Goal: Transaction & Acquisition: Purchase product/service

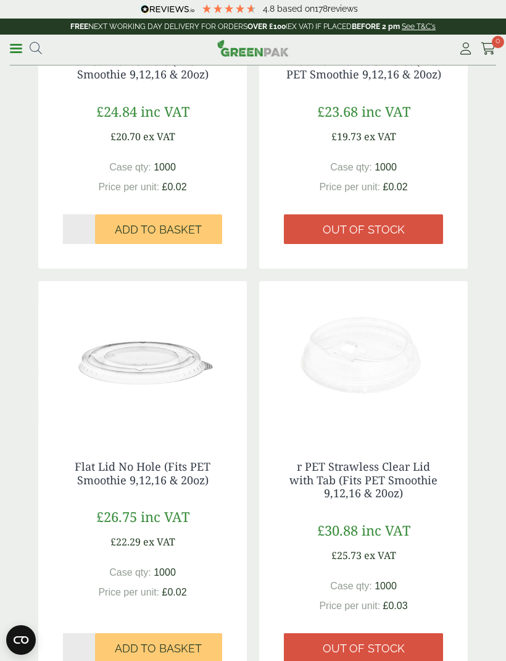
scroll to position [1533, 0]
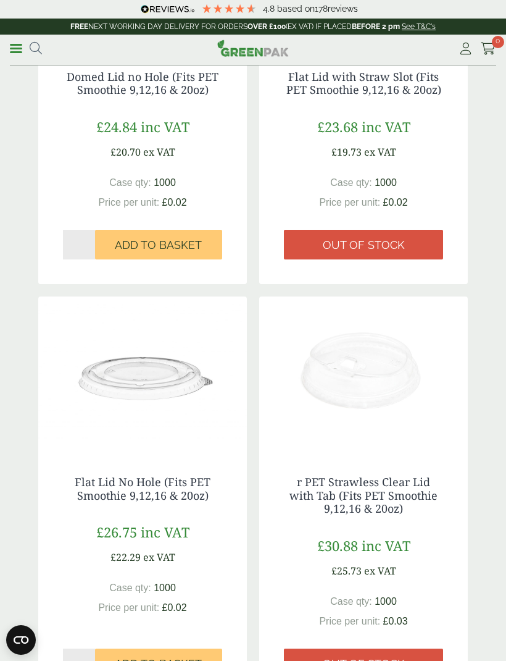
click at [15, 53] on link "Menu" at bounding box center [16, 47] width 12 height 12
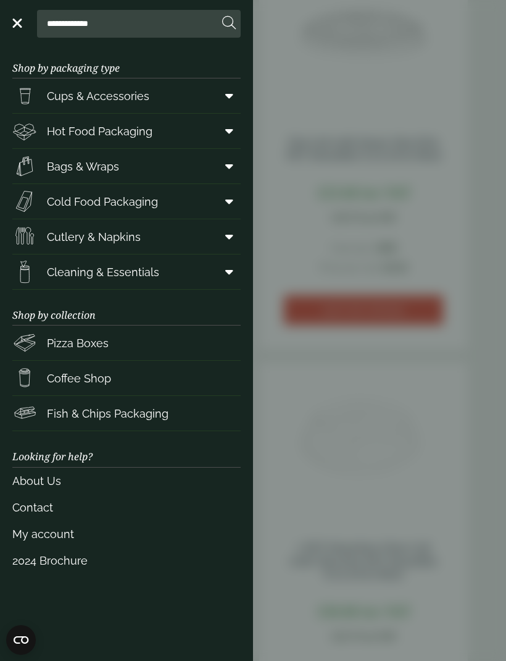
click at [236, 159] on span at bounding box center [227, 165] width 28 height 23
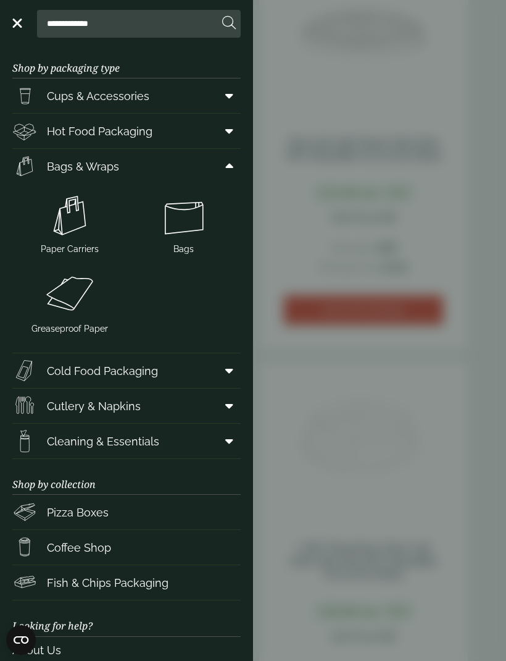
click at [227, 125] on icon at bounding box center [229, 131] width 8 height 12
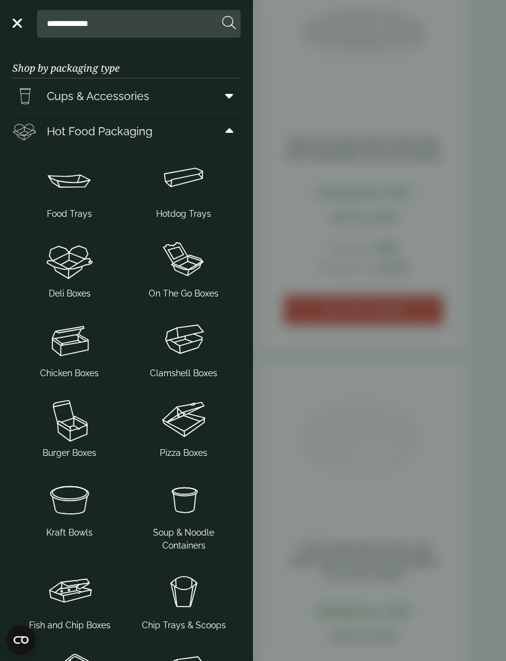
scroll to position [0, 0]
click at [199, 295] on span "On The Go Boxes" at bounding box center [184, 293] width 70 height 13
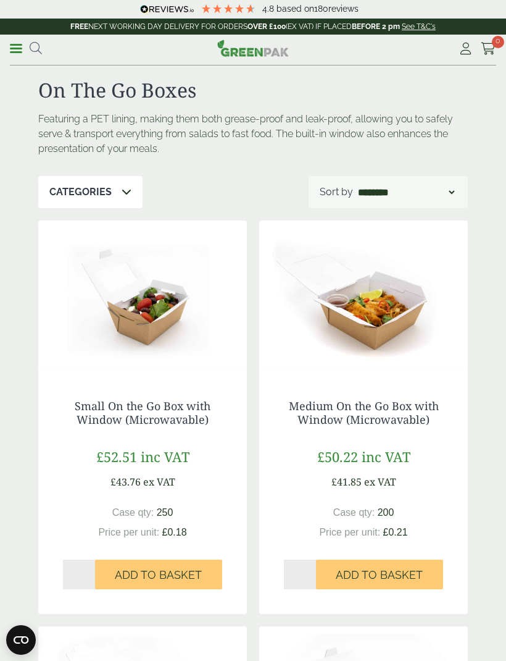
click at [15, 44] on link "Menu" at bounding box center [16, 47] width 12 height 12
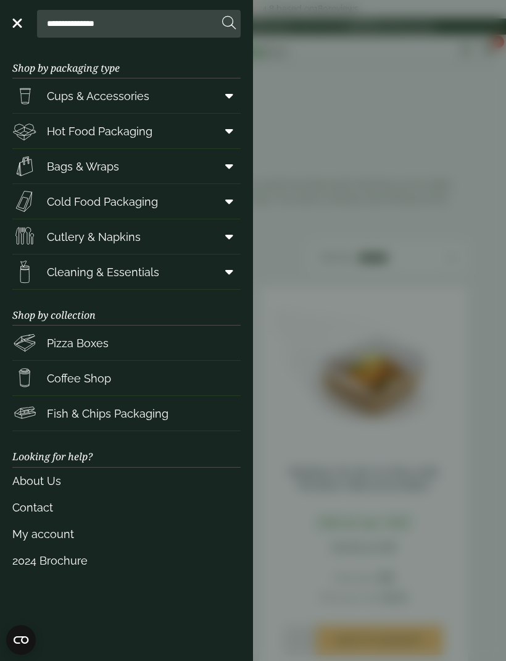
click at [226, 132] on icon at bounding box center [229, 131] width 8 height 12
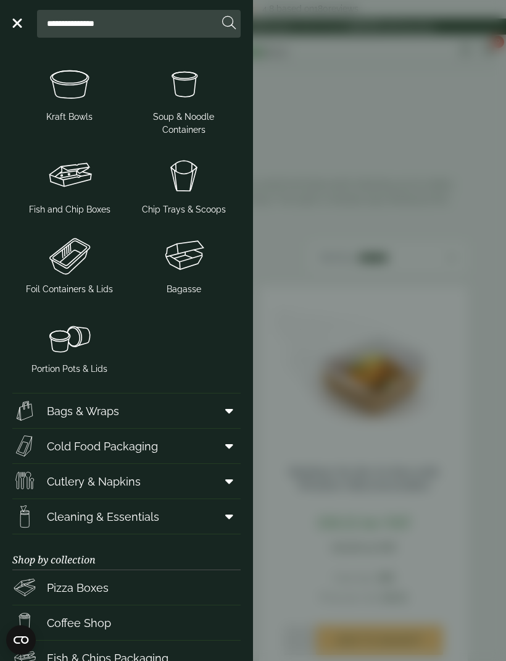
scroll to position [422, 0]
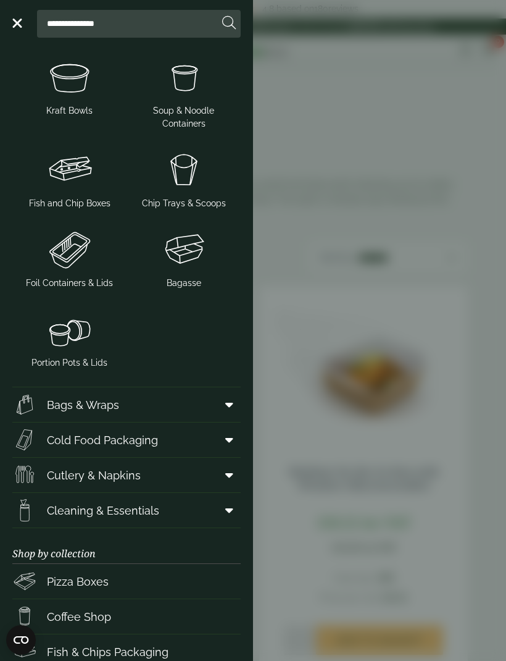
click at [223, 409] on span at bounding box center [227, 404] width 28 height 23
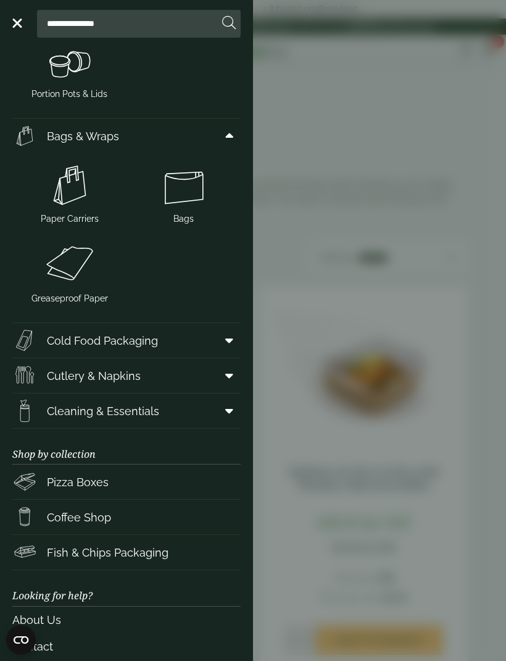
scroll to position [692, 0]
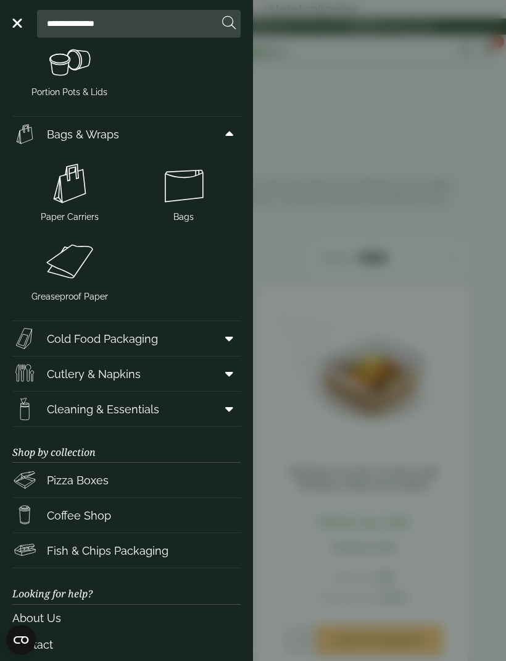
click at [216, 338] on span at bounding box center [227, 338] width 28 height 23
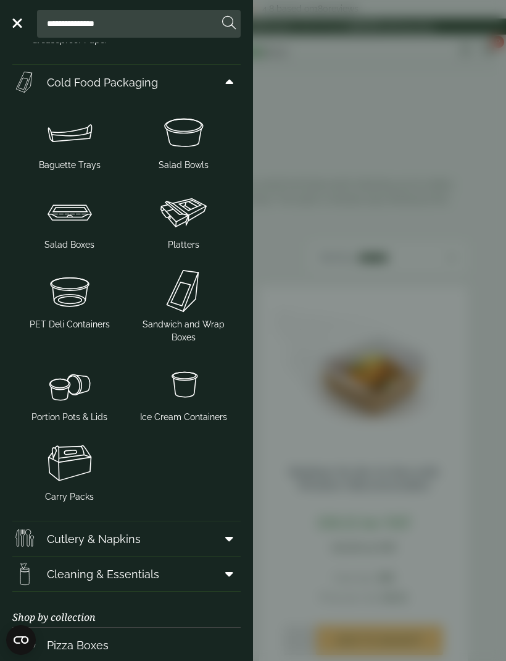
scroll to position [951, 0]
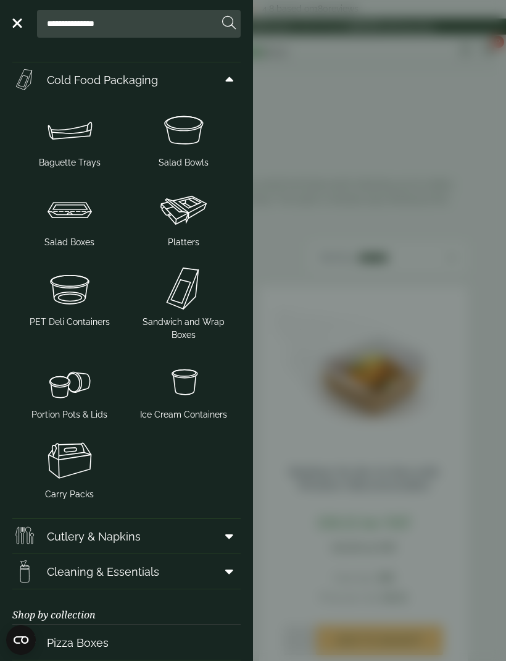
click at [75, 484] on img at bounding box center [69, 460] width 104 height 49
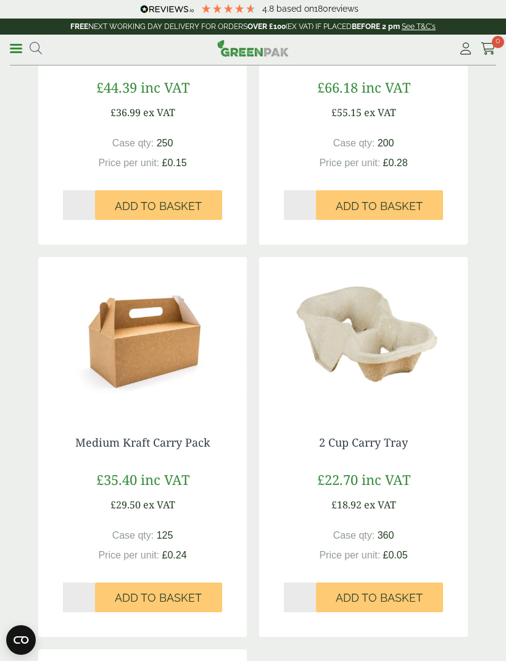
scroll to position [1481, 0]
click at [170, 445] on link "Medium Kraft Carry Pack" at bounding box center [142, 441] width 135 height 15
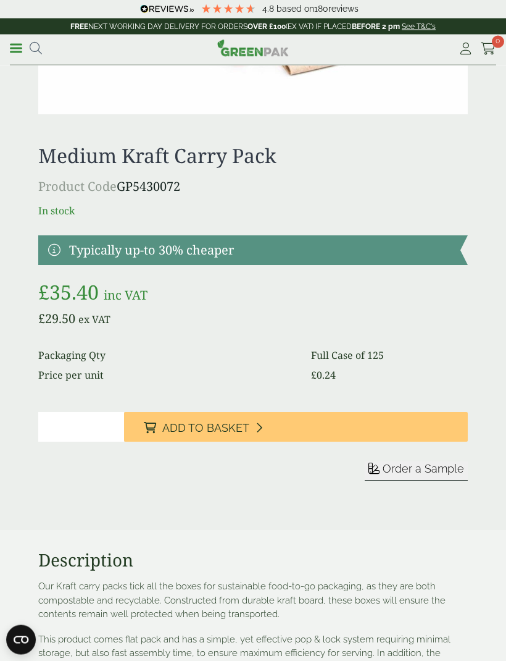
scroll to position [1134, 0]
click at [432, 427] on button "Add to Basket" at bounding box center [296, 427] width 344 height 30
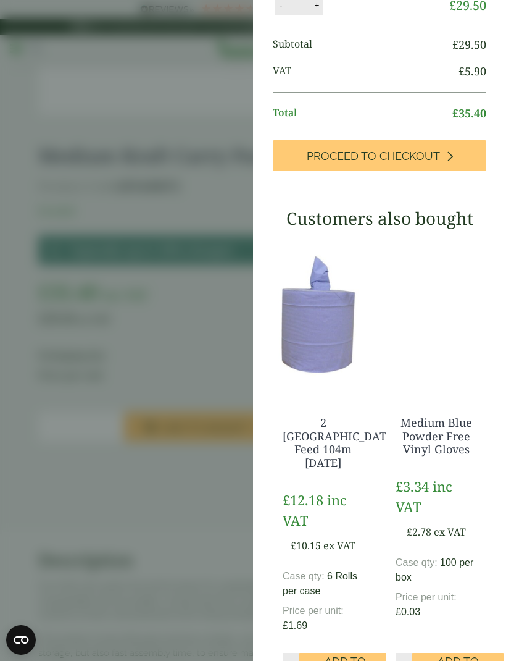
scroll to position [8, 0]
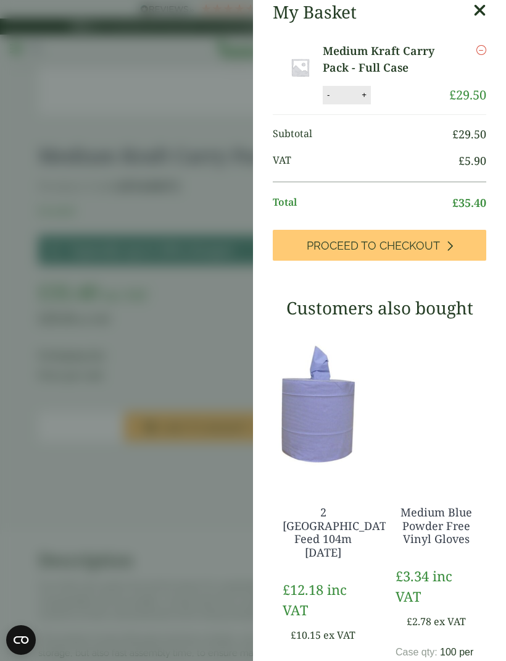
click at [479, 8] on icon at bounding box center [480, 10] width 13 height 17
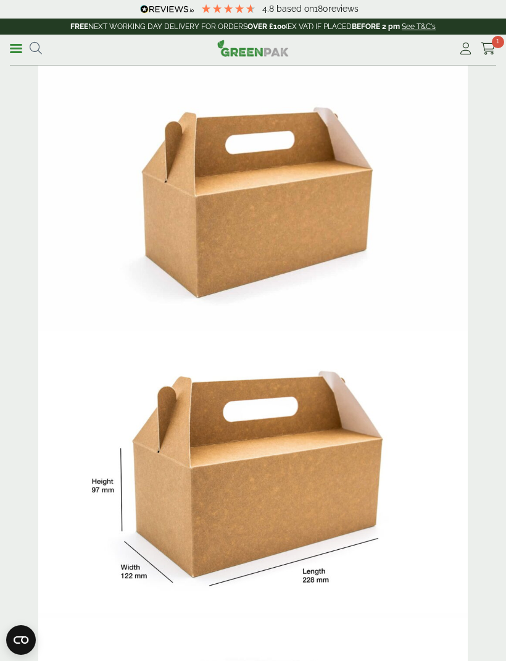
scroll to position [0, 0]
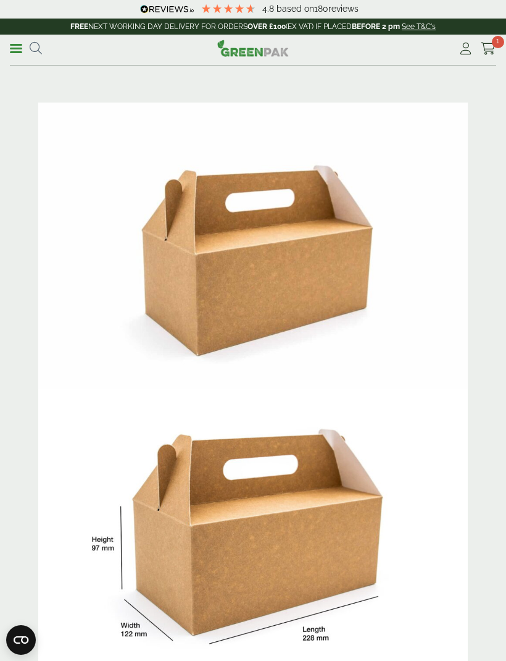
click at [15, 51] on link "Menu" at bounding box center [16, 47] width 12 height 12
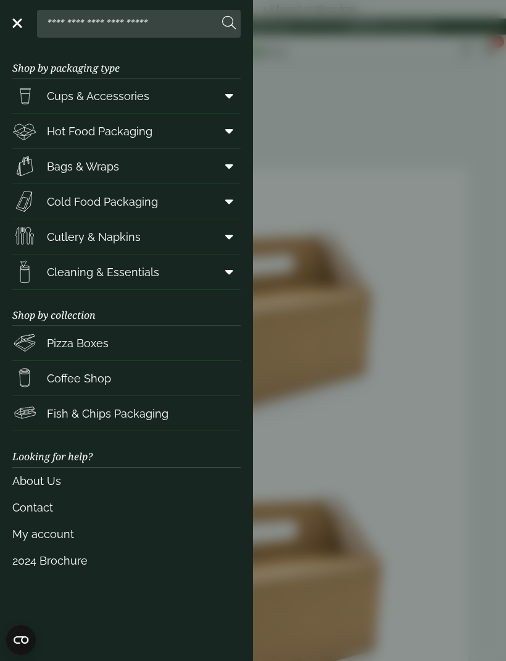
click at [225, 196] on span at bounding box center [227, 201] width 28 height 23
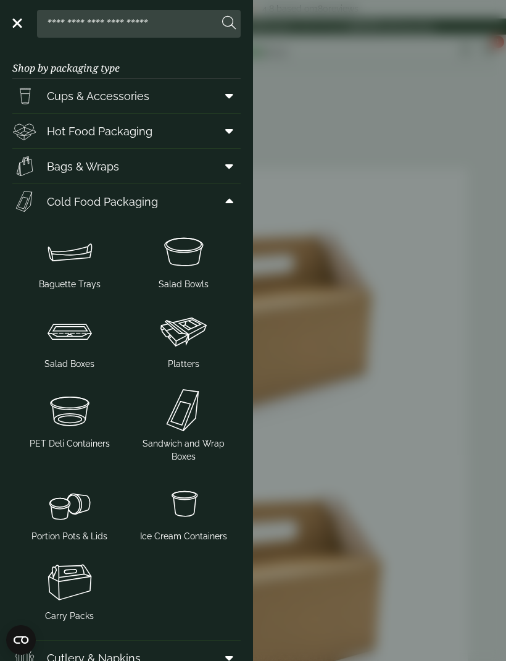
click at [184, 351] on img at bounding box center [184, 330] width 104 height 49
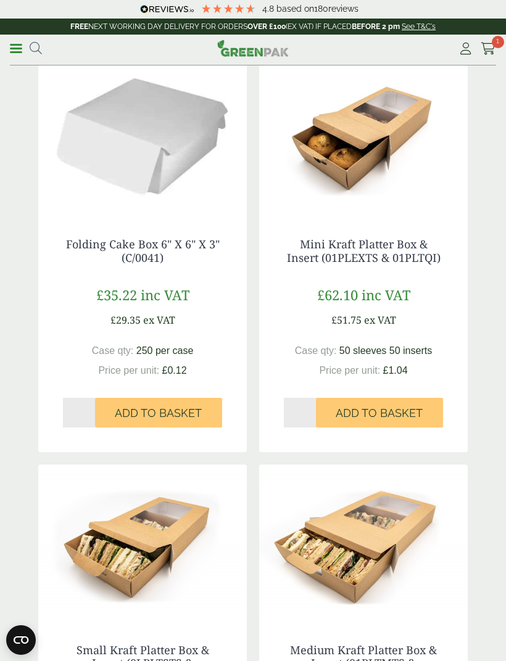
scroll to position [122, 0]
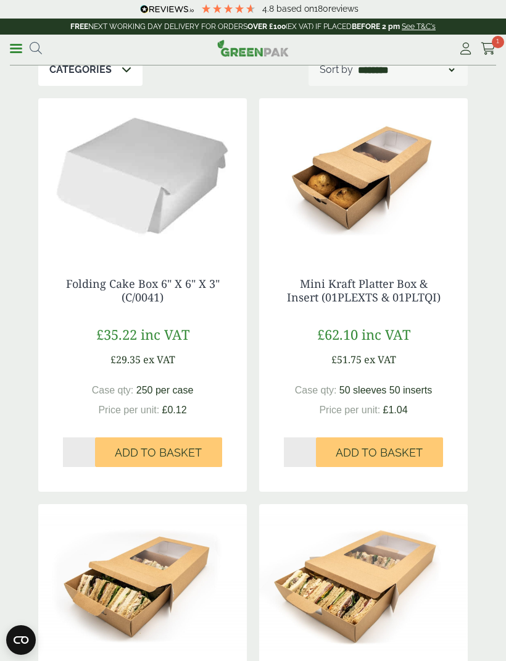
click at [396, 335] on span "inc VAT" at bounding box center [386, 334] width 49 height 19
click at [413, 292] on link "Mini Kraft Platter Box & Insert (01PLEXTS & 01PLTQI)" at bounding box center [364, 290] width 154 height 28
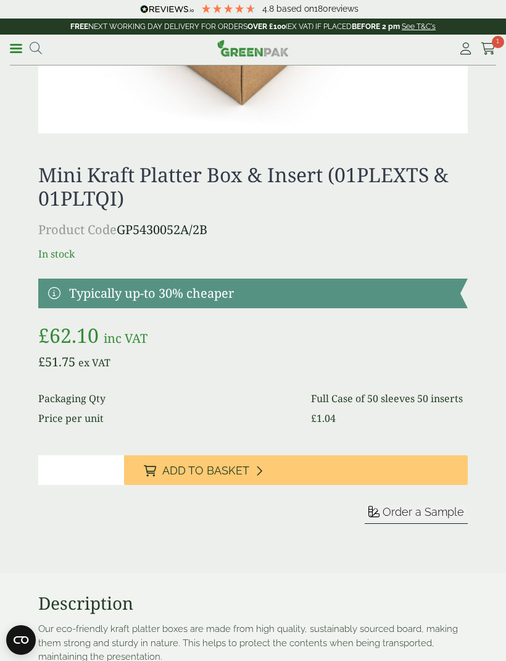
scroll to position [1486, 0]
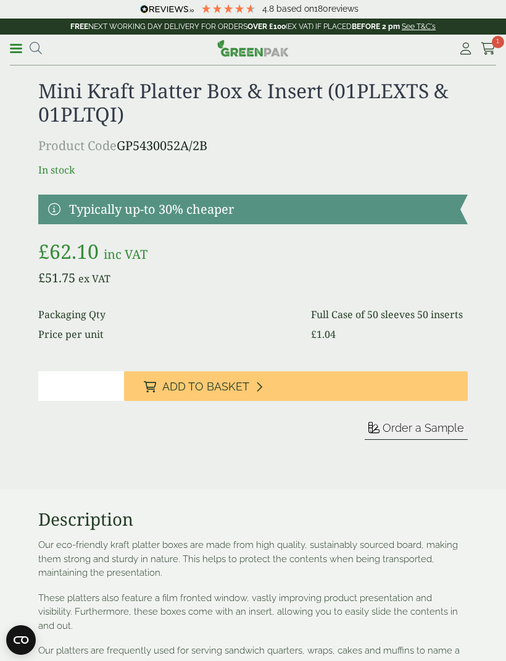
click at [452, 425] on span "Order a Sample" at bounding box center [424, 427] width 82 height 13
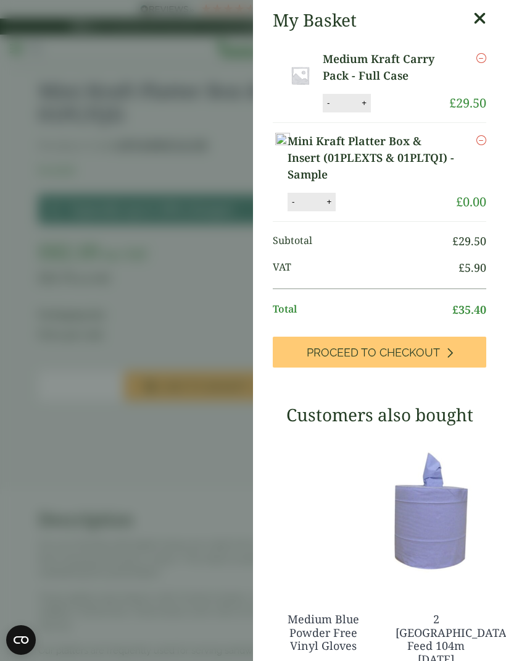
scroll to position [0, 0]
click at [365, 67] on link "Medium Kraft Carry Pack - Full Case" at bounding box center [386, 67] width 127 height 33
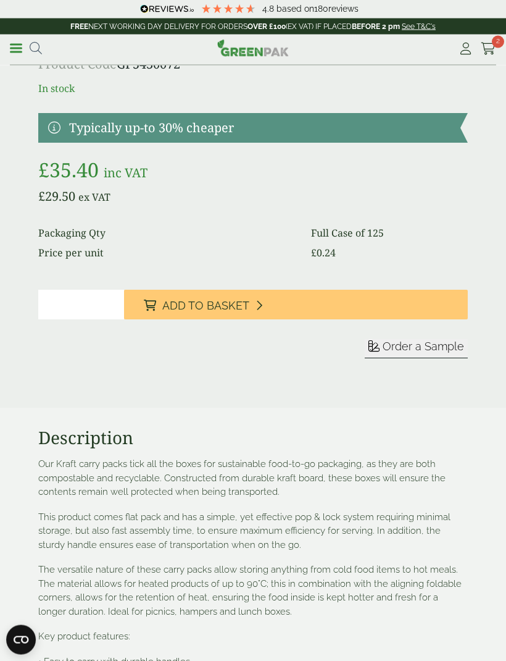
scroll to position [1257, 0]
click at [437, 349] on span "Order a Sample" at bounding box center [424, 346] width 82 height 13
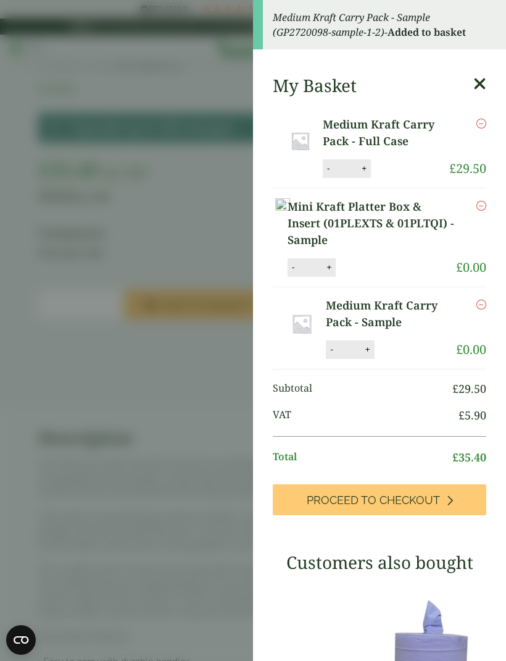
click at [482, 124] on icon "Remove this item" at bounding box center [482, 124] width 10 height 10
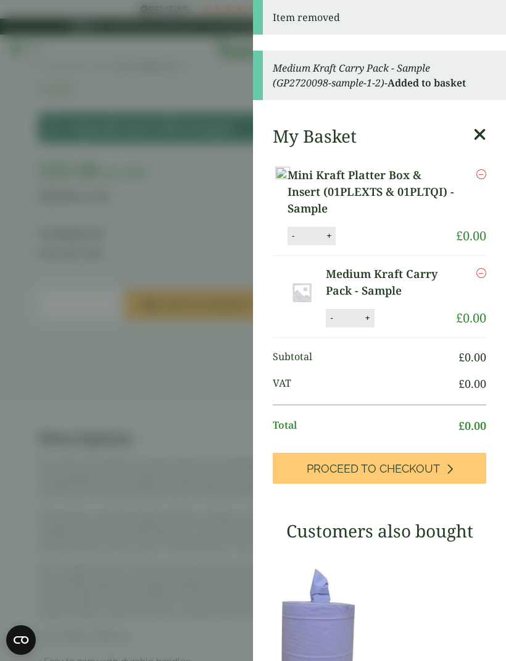
click at [479, 132] on icon at bounding box center [480, 134] width 13 height 17
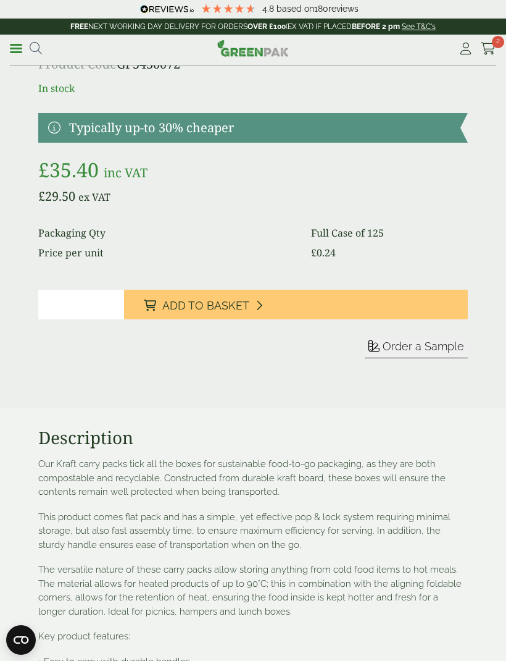
click at [7, 51] on div "Menu 4.8 Based on 180 2" at bounding box center [253, 50] width 506 height 31
click at [16, 48] on span at bounding box center [16, 49] width 12 height 2
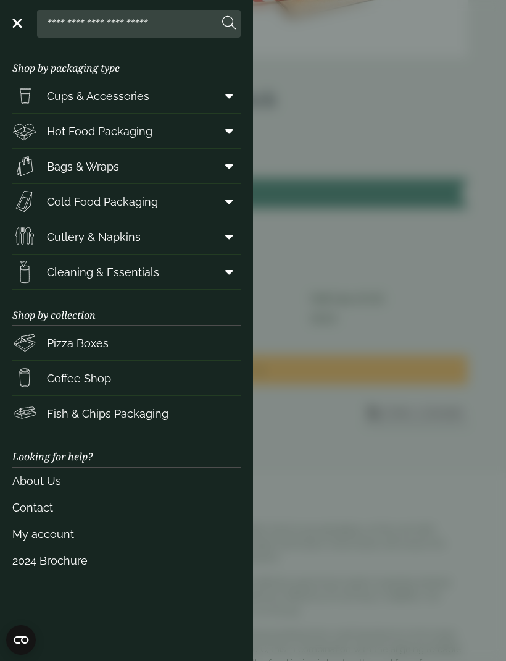
click at [222, 275] on span at bounding box center [227, 271] width 28 height 23
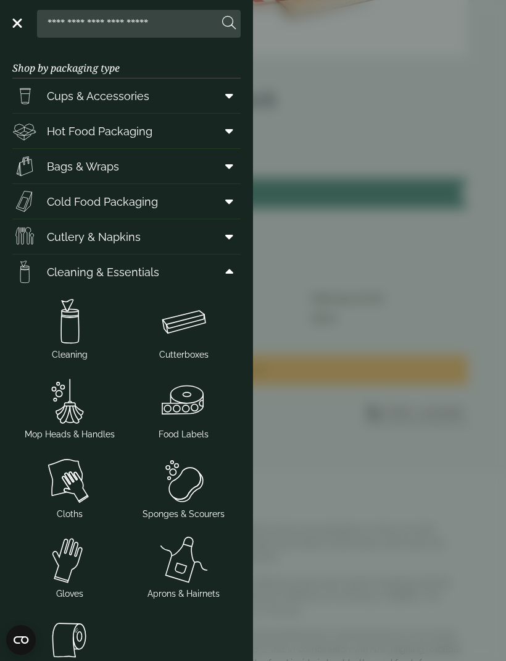
click at [226, 233] on icon at bounding box center [229, 236] width 8 height 12
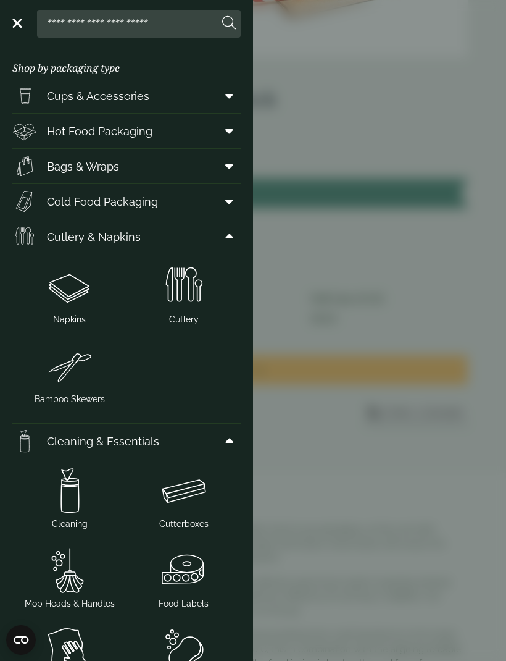
click at [191, 322] on span "Cutlery" at bounding box center [184, 319] width 30 height 13
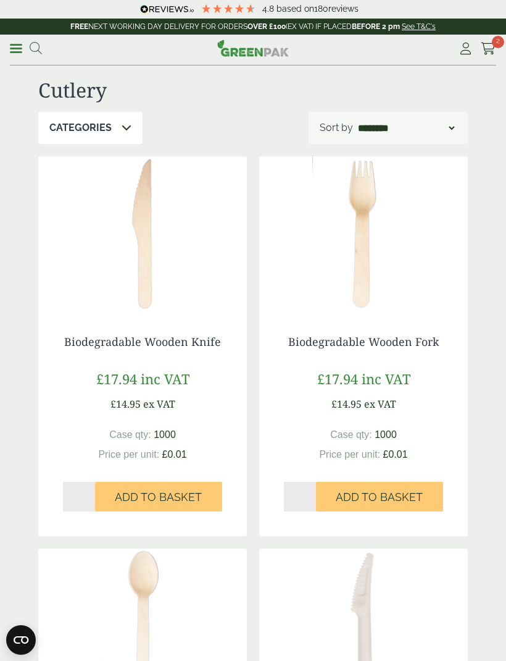
click at [17, 46] on link "Menu" at bounding box center [16, 47] width 12 height 12
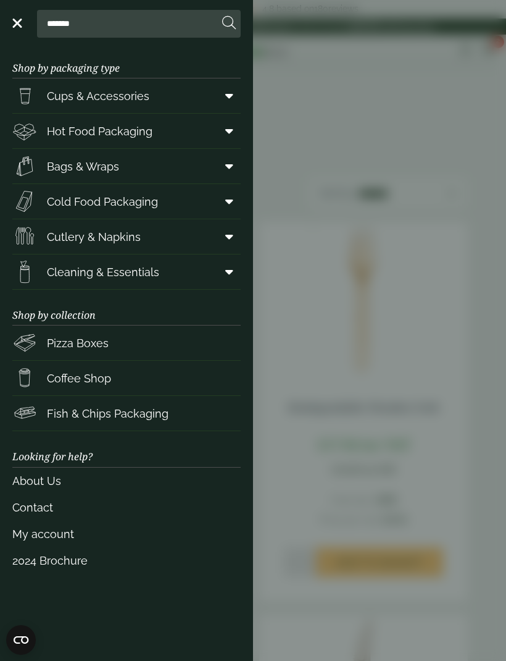
click at [228, 203] on icon at bounding box center [229, 201] width 8 height 12
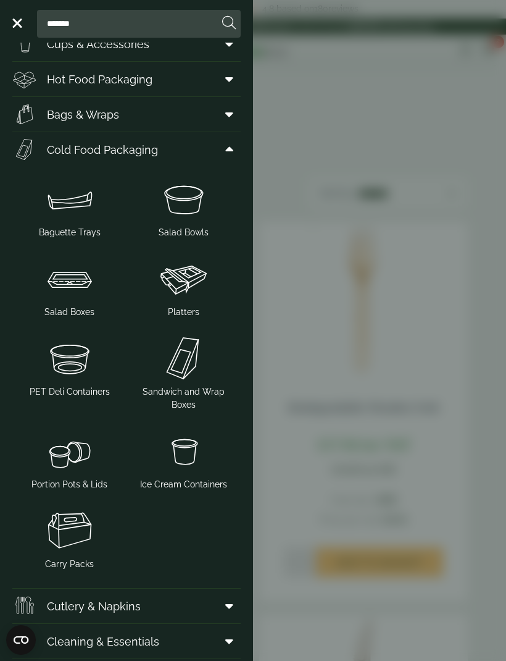
scroll to position [59, 0]
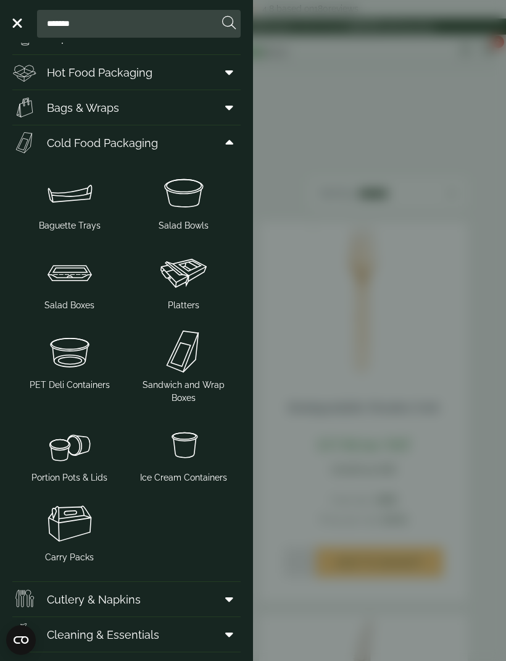
click at [180, 216] on img at bounding box center [184, 191] width 104 height 49
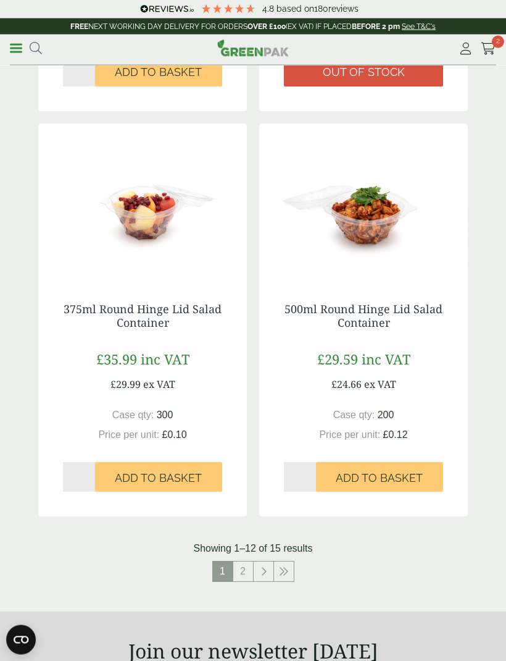
scroll to position [2096, 0]
click at [245, 561] on link "2" at bounding box center [243, 571] width 20 height 20
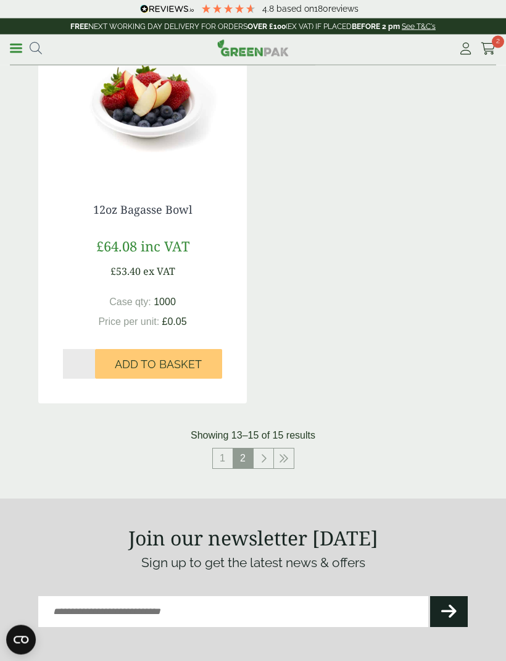
scroll to position [602, 0]
click at [224, 458] on link "1" at bounding box center [223, 458] width 20 height 20
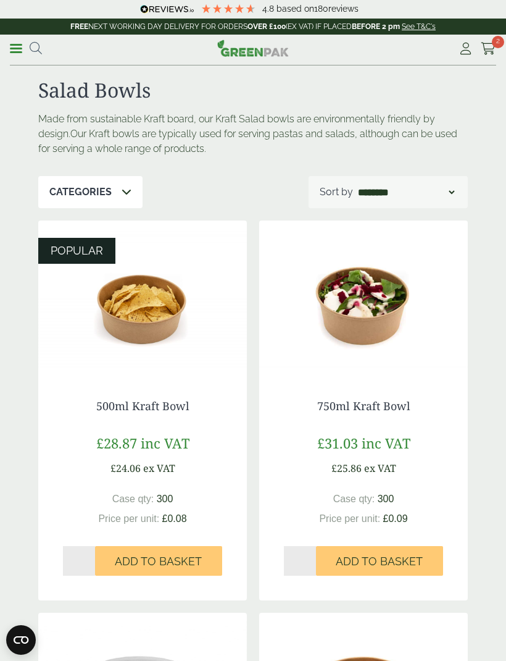
click at [12, 56] on ul "**********" at bounding box center [26, 49] width 32 height 18
click at [17, 53] on link "Menu" at bounding box center [16, 47] width 12 height 12
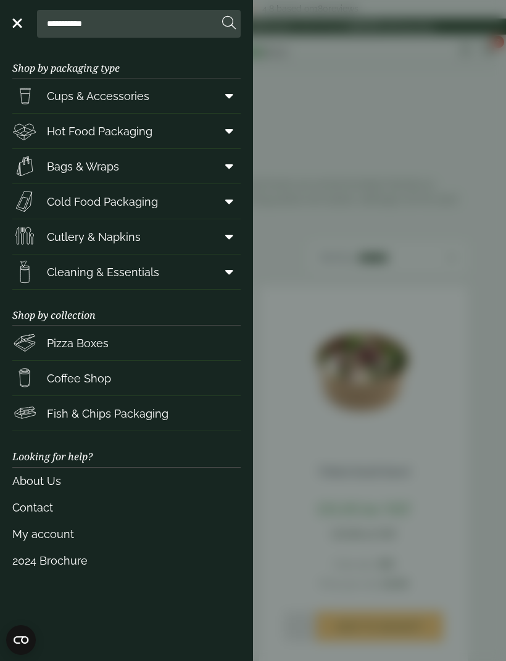
click at [226, 199] on icon at bounding box center [229, 201] width 8 height 12
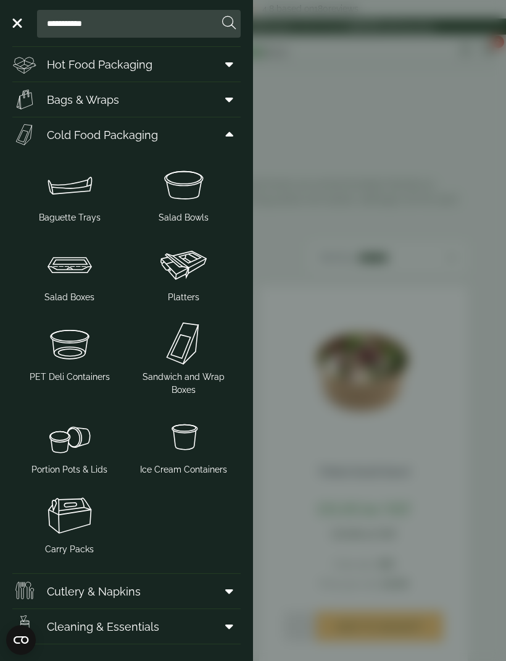
scroll to position [77, 0]
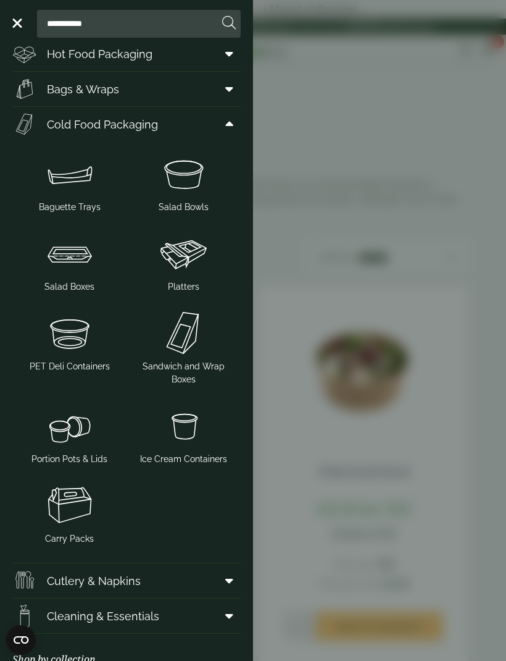
click at [80, 353] on img at bounding box center [69, 332] width 104 height 49
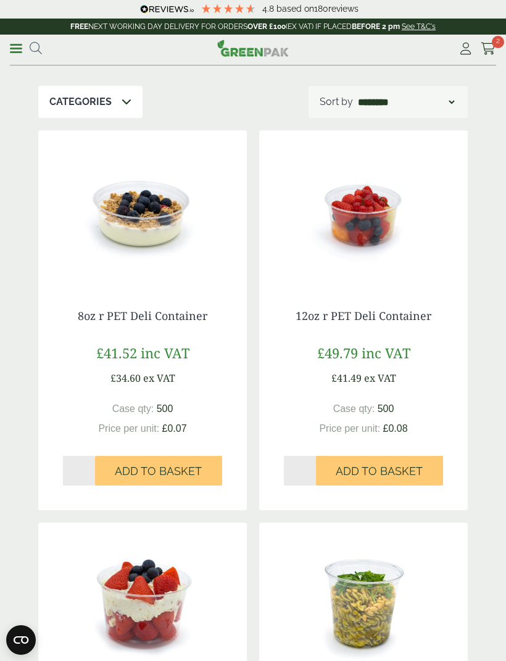
scroll to position [88, 0]
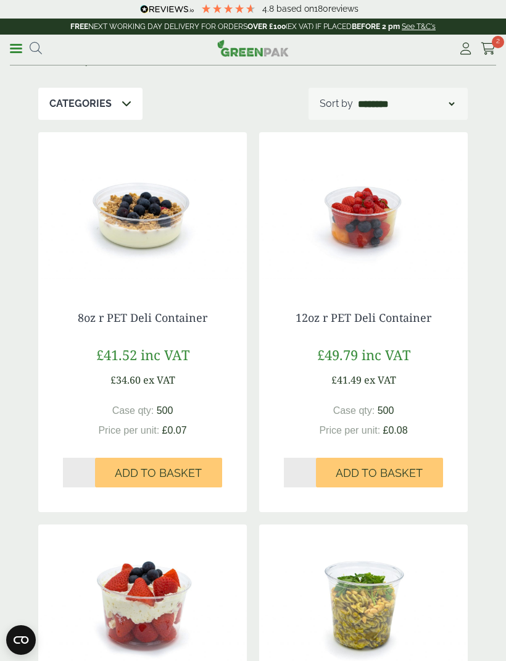
click at [400, 350] on span "inc VAT" at bounding box center [386, 354] width 49 height 19
click at [419, 310] on link "12oz r PET Deli Container" at bounding box center [364, 317] width 136 height 15
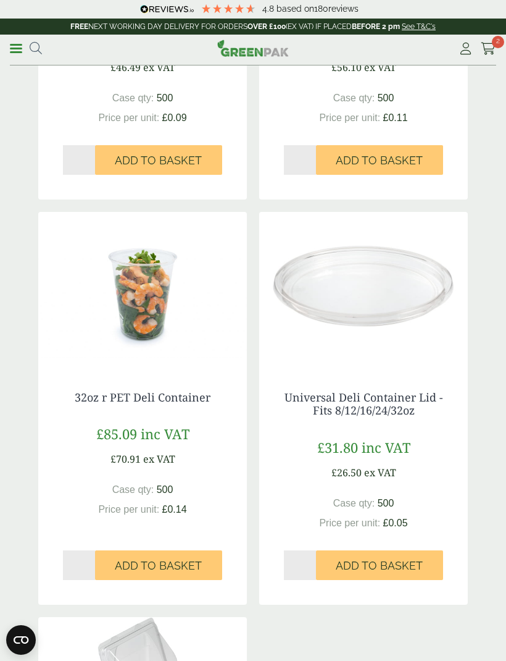
scroll to position [839, 0]
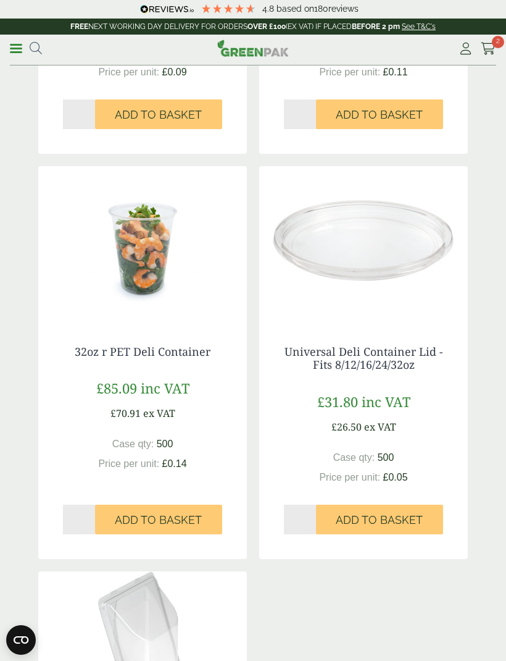
click at [403, 359] on link "Universal Deli Container Lid - Fits 8/12/16/24/32oz" at bounding box center [364, 358] width 159 height 28
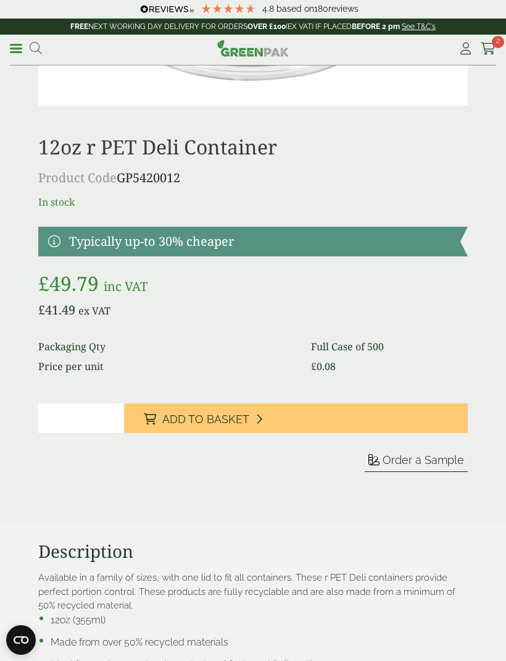
scroll to position [1144, 0]
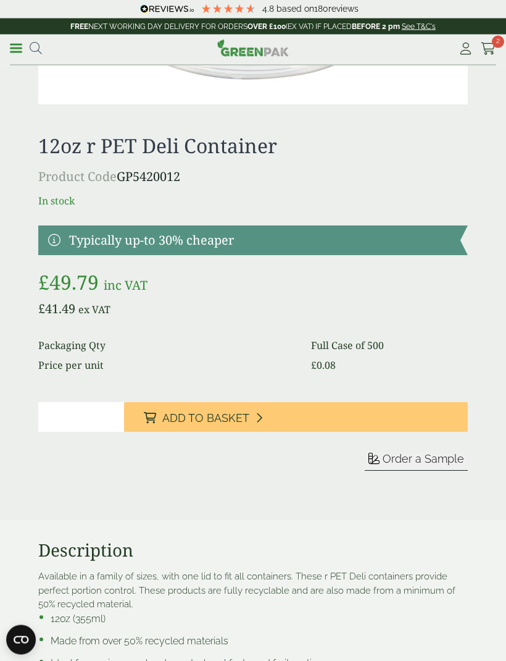
click at [429, 462] on span "Order a Sample" at bounding box center [424, 459] width 82 height 13
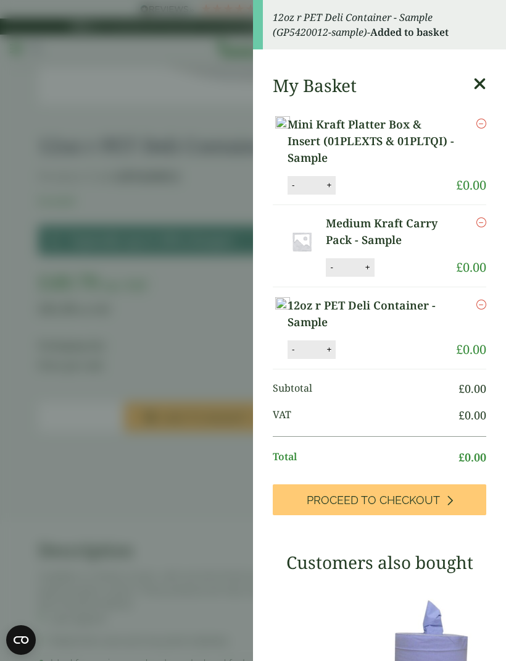
click at [207, 531] on aside "12oz r PET Deli Container - Sample (GP5420012-sample) - Added to basket My Bask…" at bounding box center [253, 330] width 506 height 661
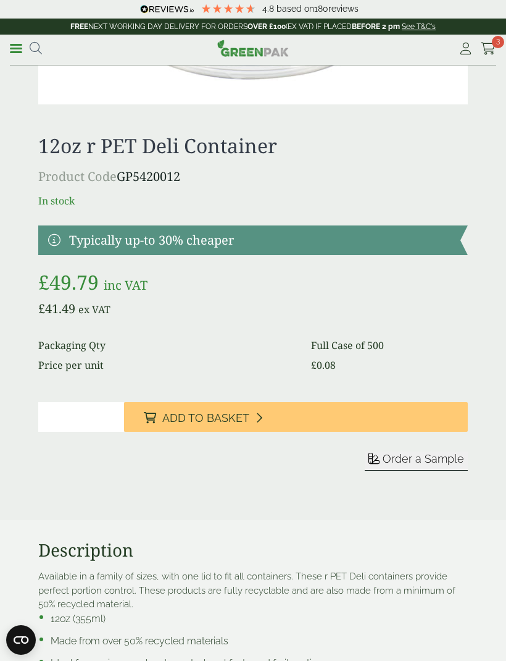
click at [19, 46] on link "Menu" at bounding box center [16, 47] width 12 height 12
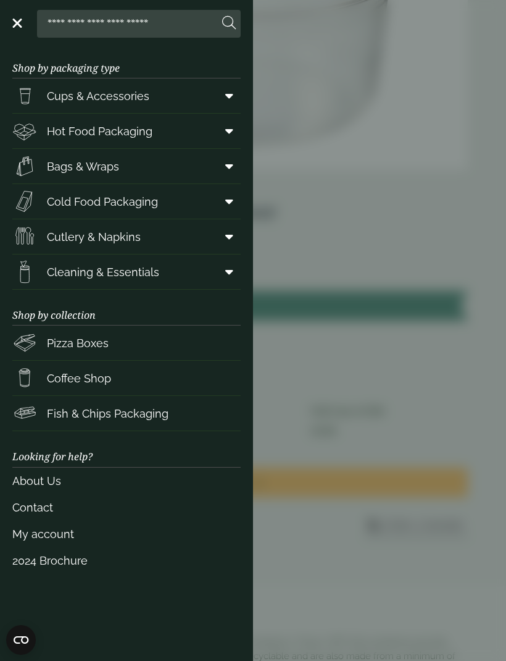
click at [228, 203] on icon at bounding box center [229, 201] width 8 height 12
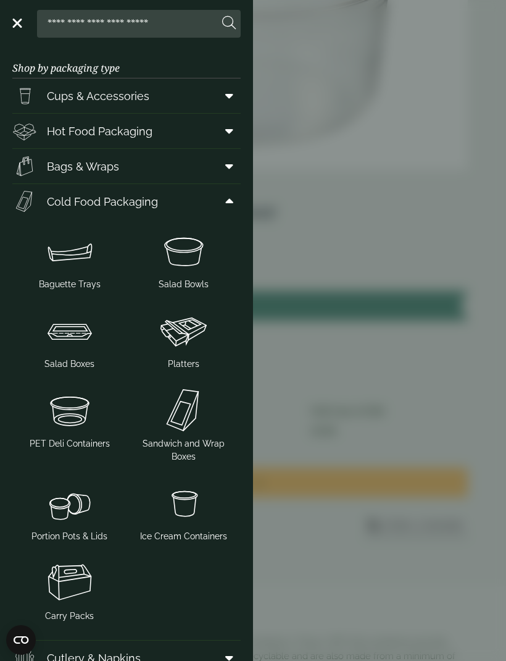
click at [456, 393] on aside "Close Shop by packaging type Cups & Accessories Hot Drink Paper Cups Smoothie C…" at bounding box center [253, 330] width 506 height 661
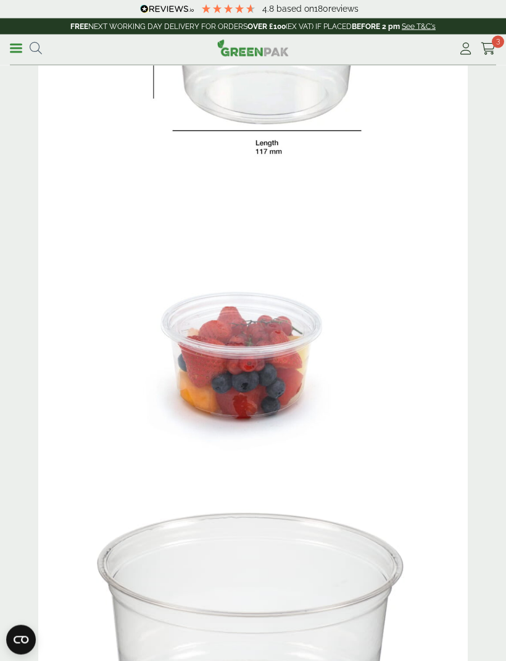
scroll to position [458, 0]
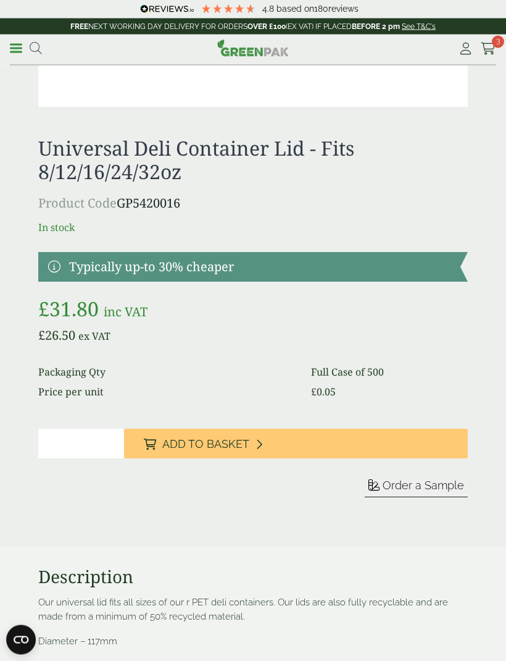
scroll to position [337, 0]
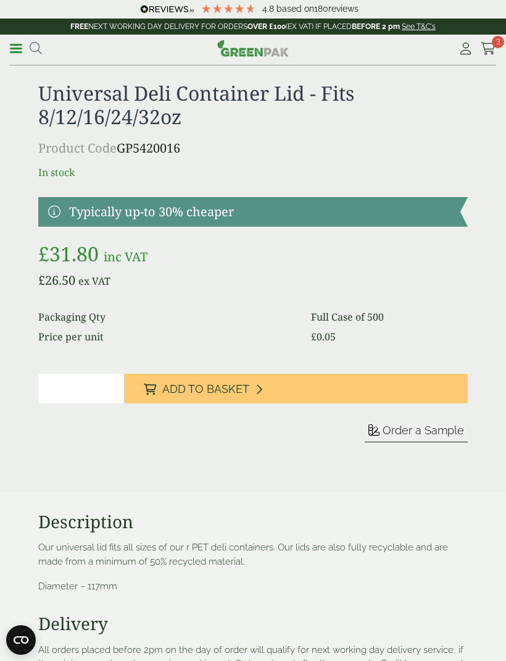
click at [445, 427] on span "Order a Sample" at bounding box center [424, 430] width 82 height 13
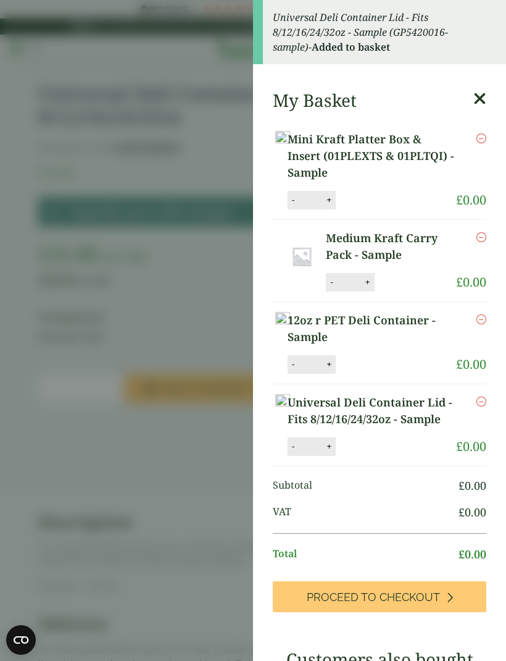
click at [477, 96] on icon at bounding box center [480, 98] width 13 height 17
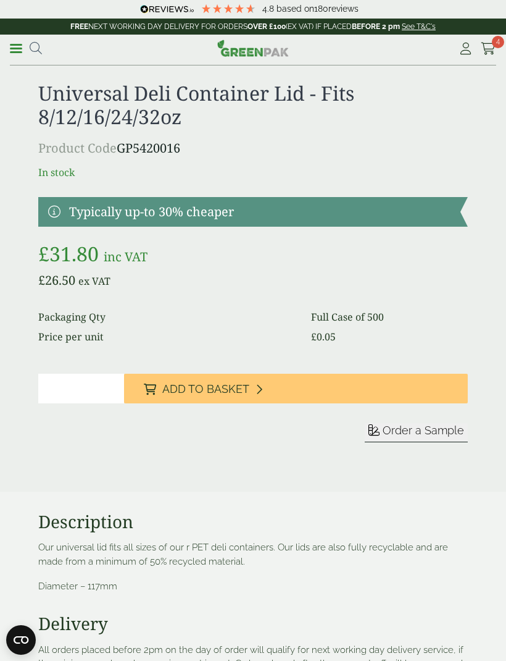
click at [19, 45] on link "Menu" at bounding box center [16, 47] width 12 height 12
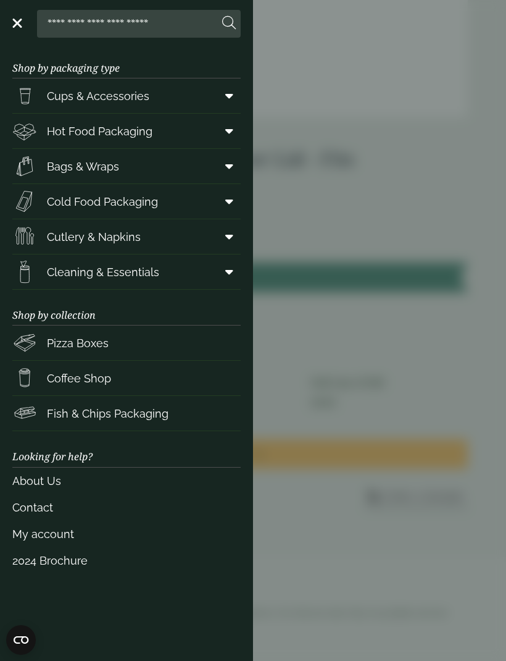
click at [222, 199] on span at bounding box center [227, 201] width 28 height 23
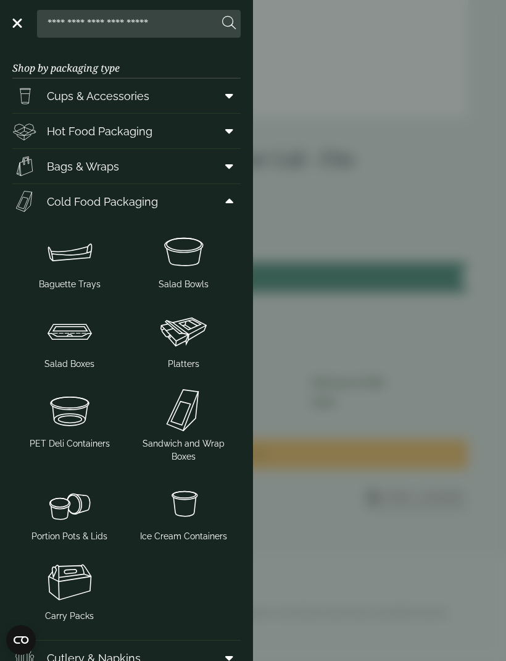
click at [182, 448] on span "Sandwich and Wrap Boxes" at bounding box center [184, 450] width 104 height 26
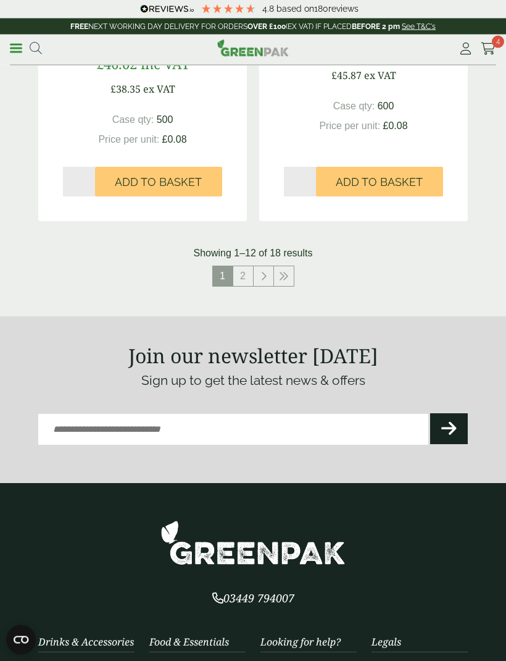
scroll to position [2424, 0]
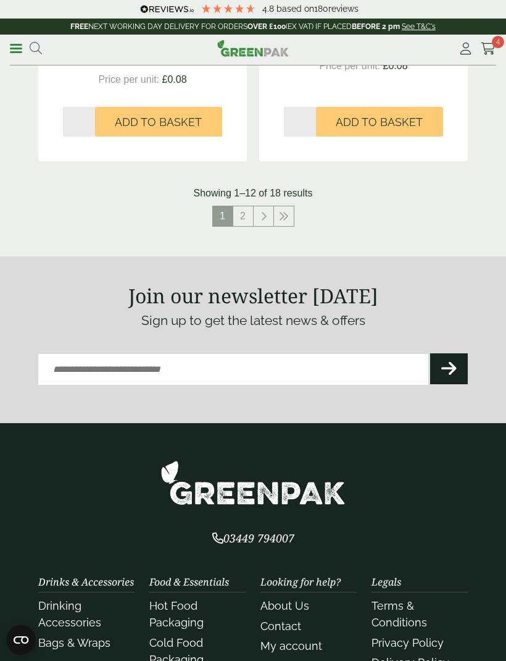
click at [242, 216] on link "2" at bounding box center [243, 216] width 20 height 20
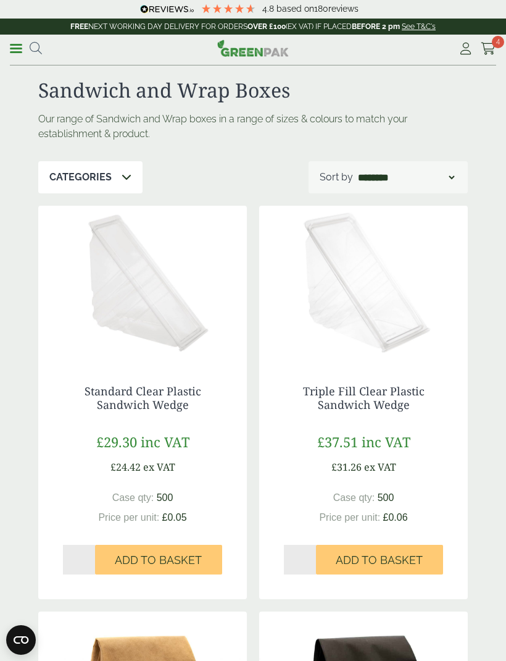
click at [22, 53] on link "Menu" at bounding box center [16, 47] width 12 height 12
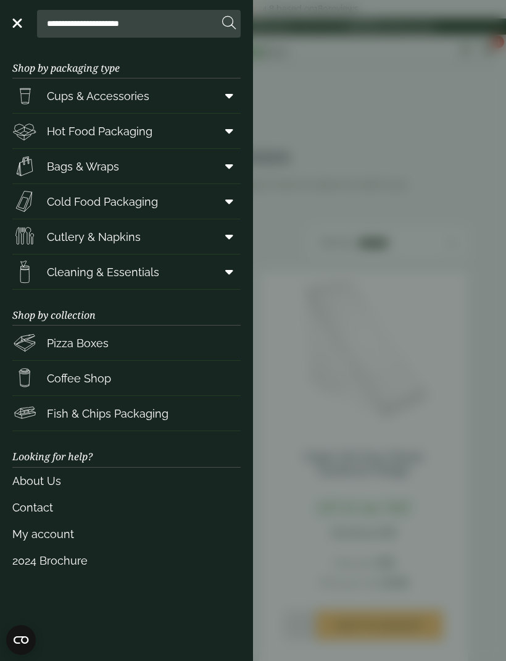
click at [222, 200] on span at bounding box center [227, 201] width 28 height 23
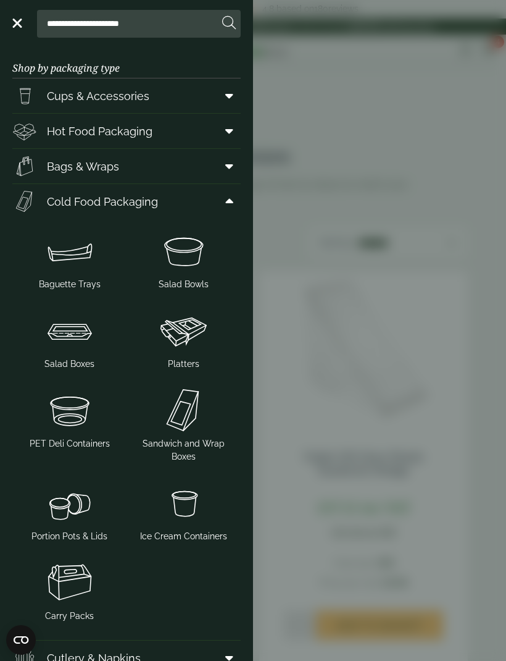
click at [73, 337] on img at bounding box center [69, 330] width 104 height 49
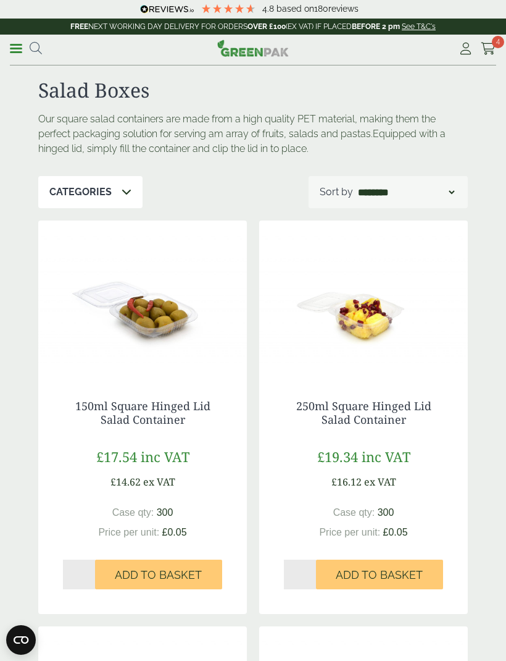
click at [6, 51] on div "**********" at bounding box center [253, 50] width 506 height 31
click at [16, 49] on link "Menu" at bounding box center [16, 47] width 12 height 12
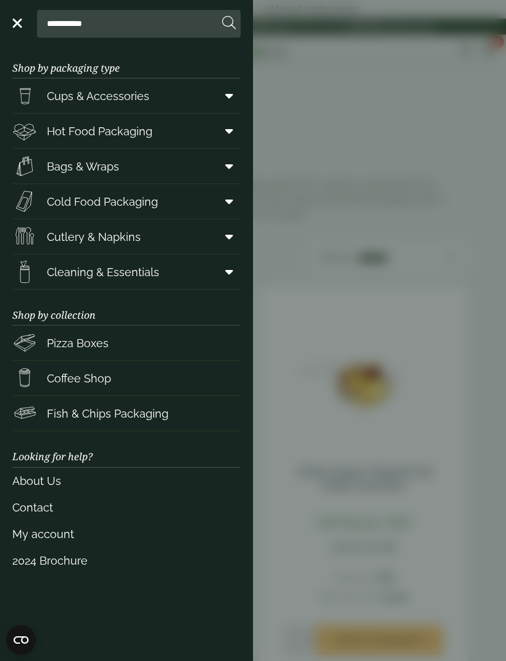
click at [214, 165] on span at bounding box center [227, 165] width 28 height 23
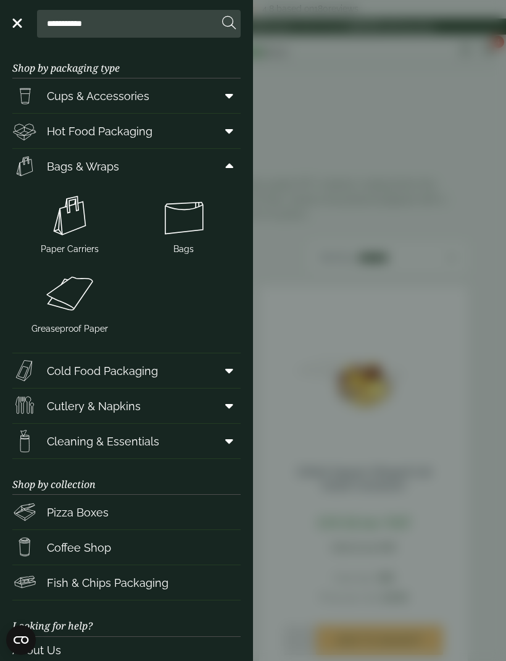
click at [73, 238] on img at bounding box center [69, 215] width 104 height 49
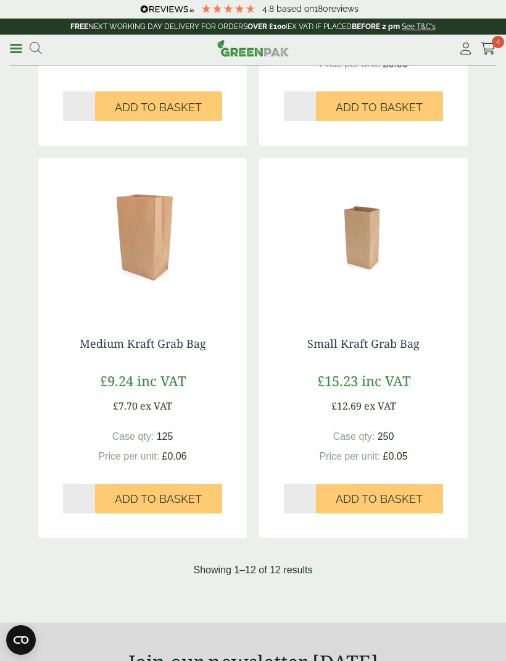
scroll to position [2024, 0]
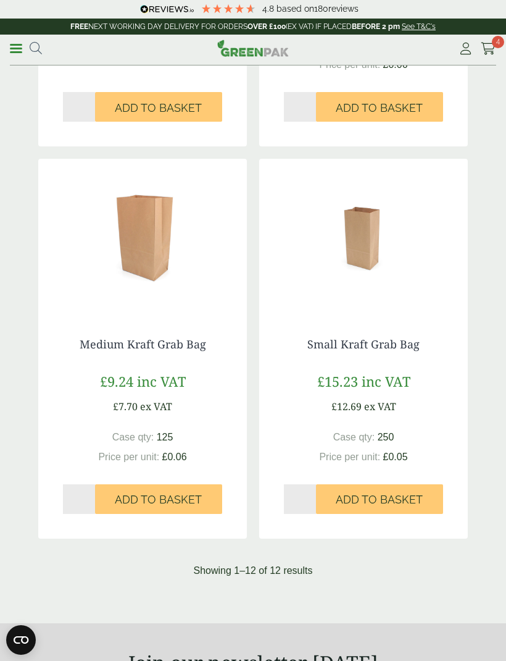
click at [17, 52] on link "Menu" at bounding box center [16, 47] width 12 height 12
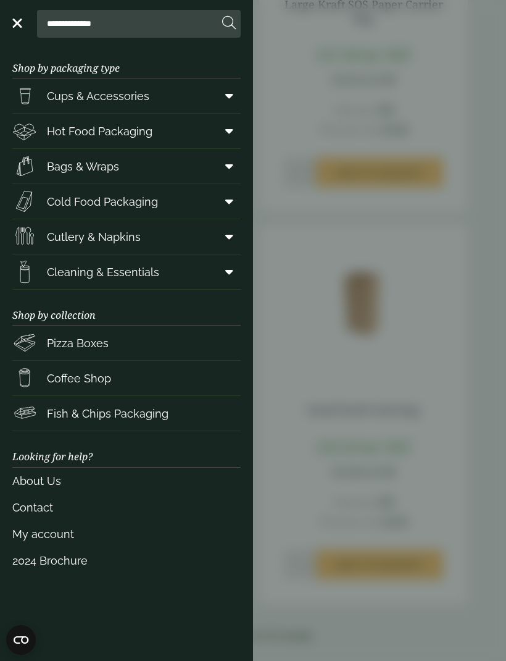
click at [225, 165] on span at bounding box center [227, 165] width 28 height 23
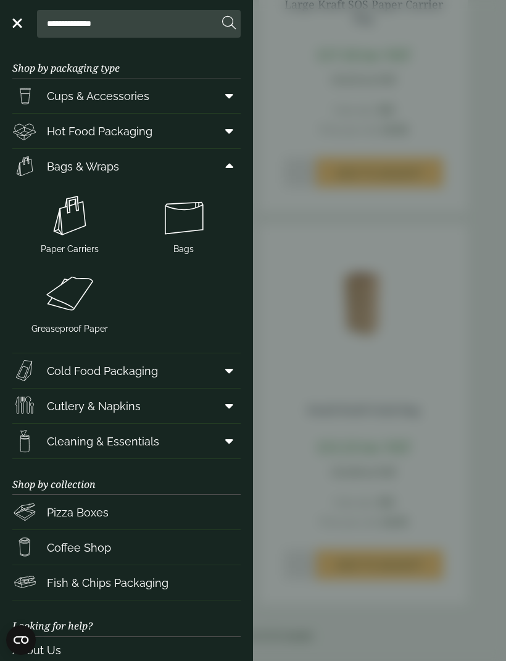
click at [82, 293] on img at bounding box center [69, 294] width 104 height 49
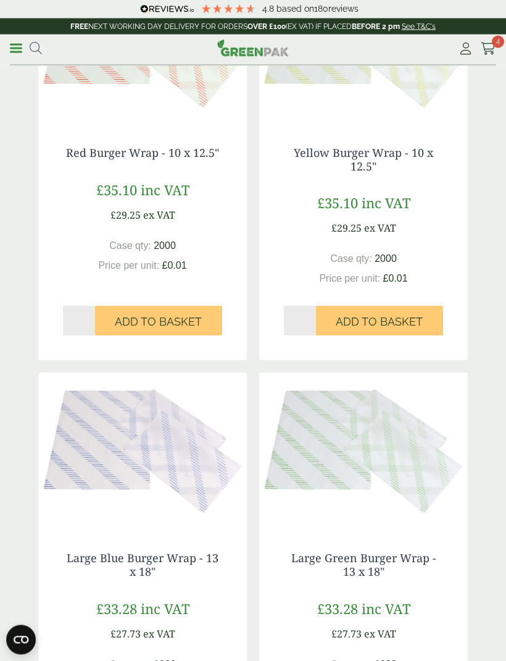
scroll to position [1895, 0]
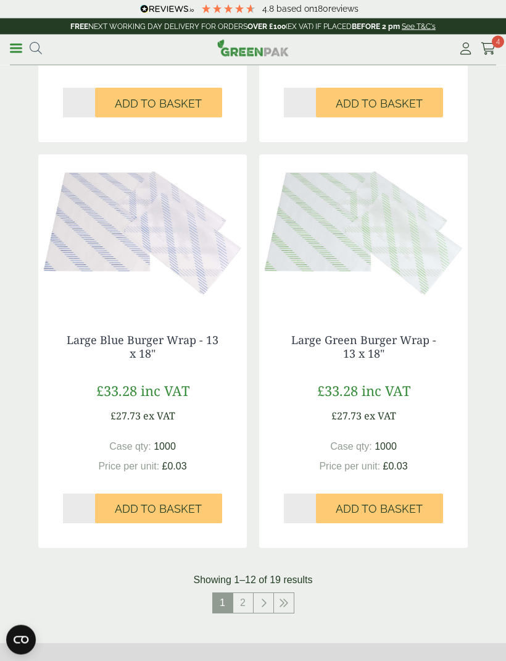
click at [247, 595] on link "2" at bounding box center [243, 603] width 20 height 20
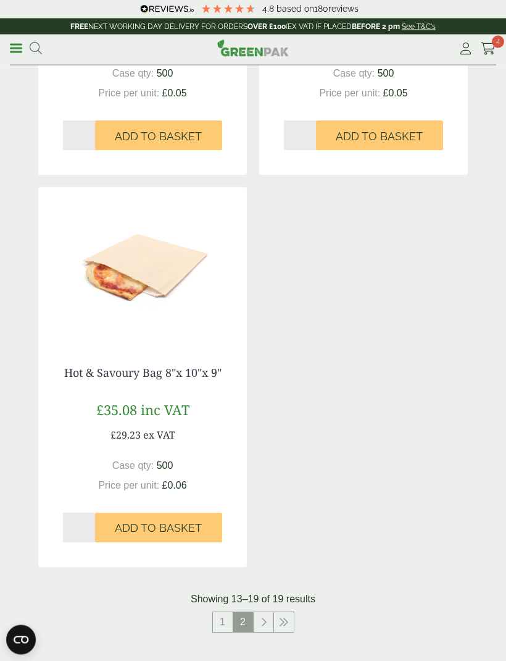
scroll to position [1221, 0]
click at [221, 612] on link "1" at bounding box center [223, 622] width 20 height 20
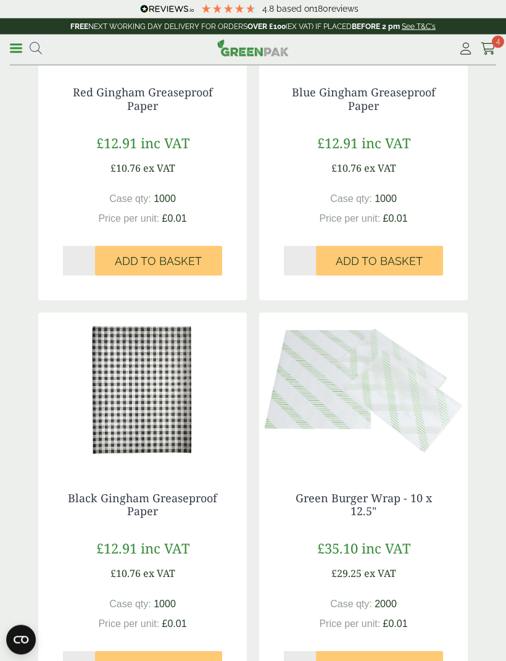
scroll to position [298, 0]
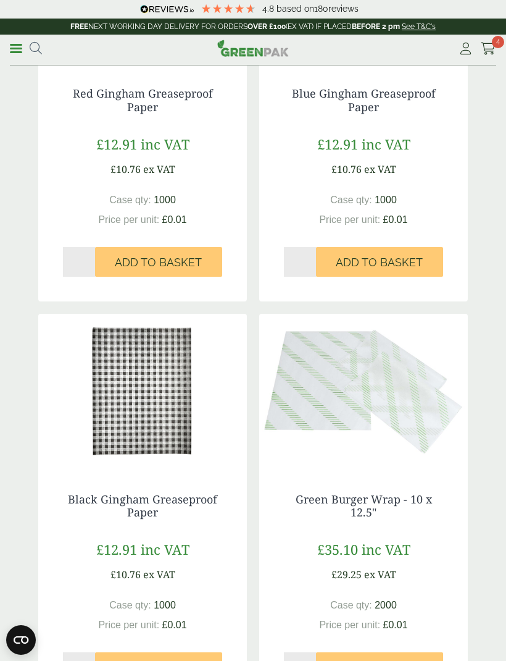
click at [385, 493] on link "Green Burger Wrap - 10 x 12.5"" at bounding box center [364, 506] width 136 height 28
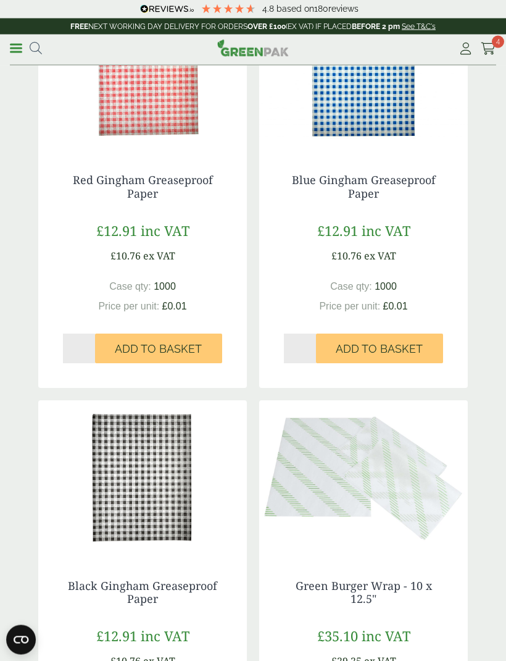
scroll to position [0, 0]
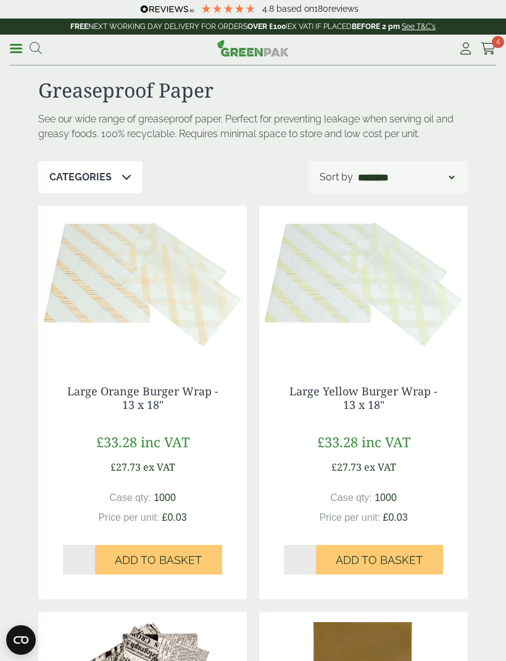
click at [17, 44] on link "Menu" at bounding box center [16, 47] width 12 height 12
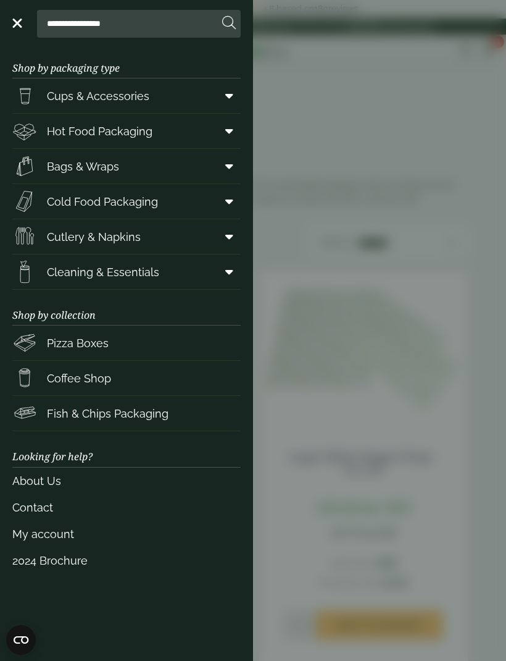
click at [228, 125] on icon at bounding box center [229, 131] width 8 height 12
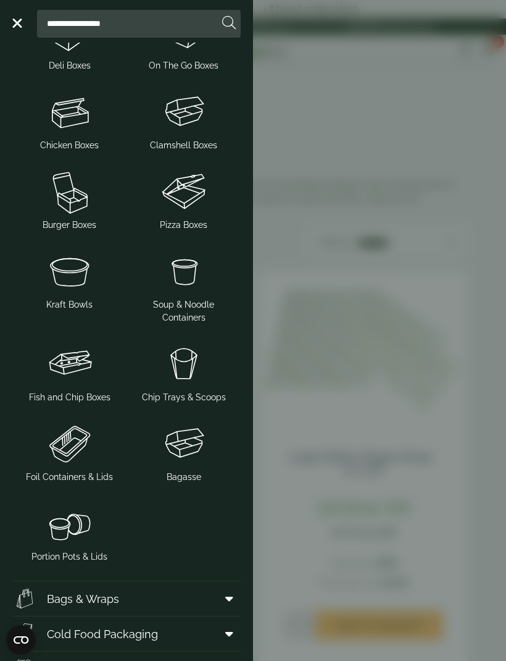
scroll to position [227, 0]
click at [223, 603] on span at bounding box center [227, 598] width 28 height 23
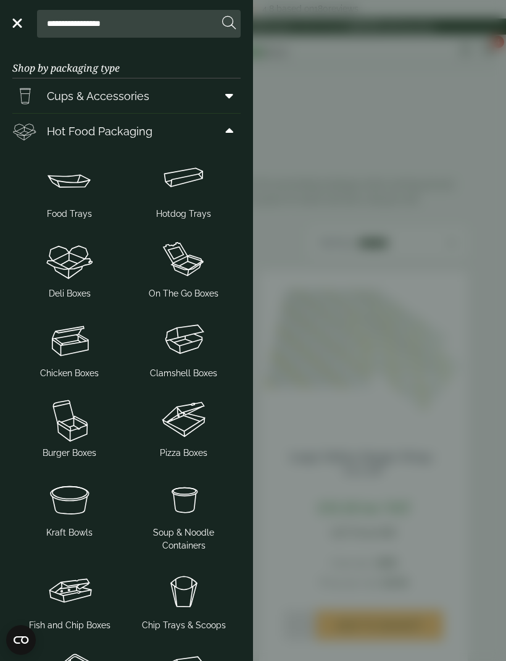
scroll to position [0, 0]
click at [231, 98] on icon at bounding box center [229, 96] width 8 height 12
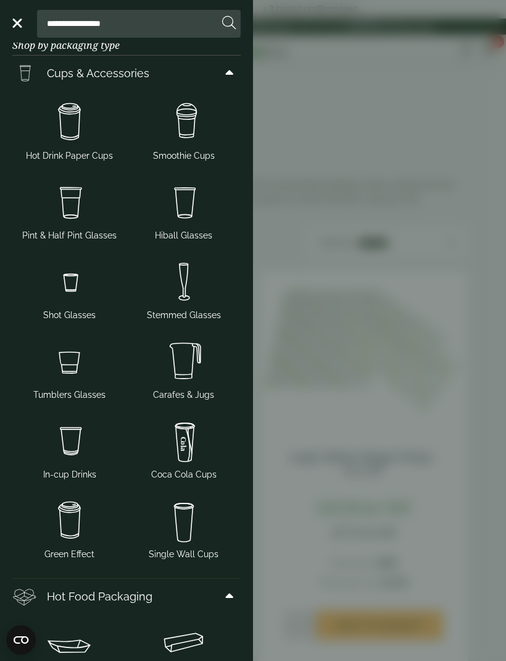
scroll to position [22, 0]
click at [186, 156] on span "Smoothie Cups" at bounding box center [184, 156] width 62 height 13
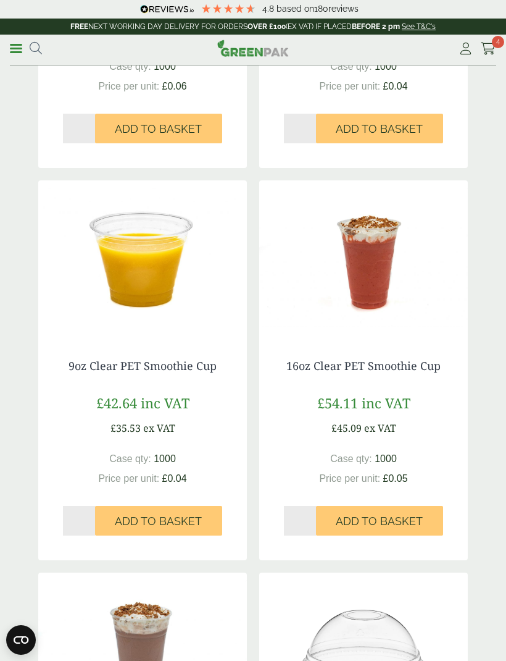
scroll to position [442, 0]
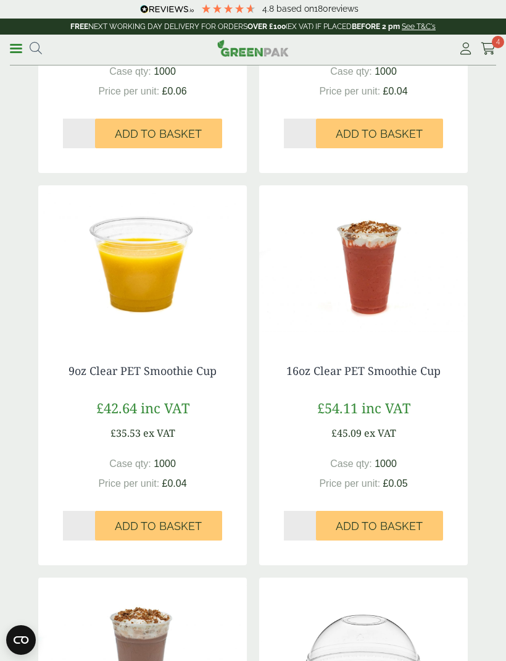
click at [422, 366] on link "16oz Clear PET Smoothie Cup" at bounding box center [364, 370] width 154 height 15
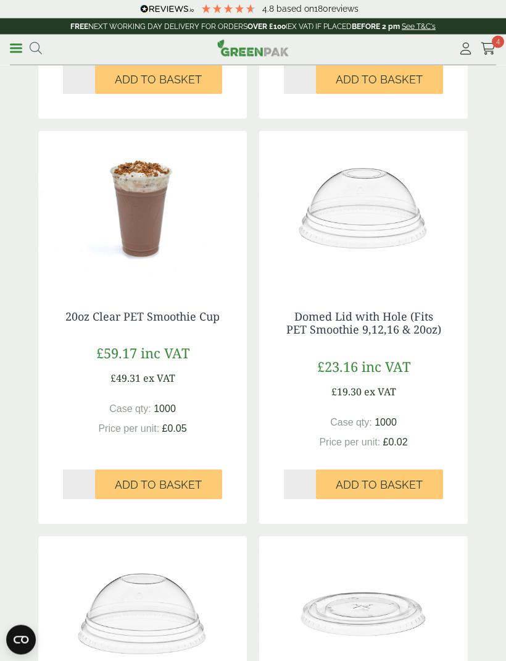
scroll to position [890, 0]
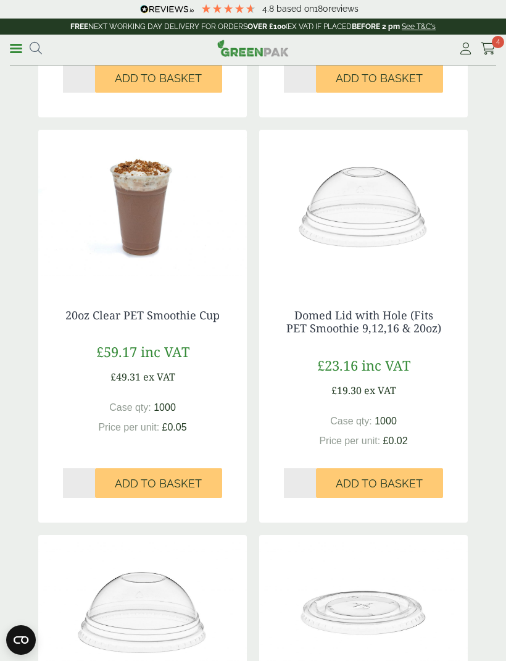
click at [185, 312] on link "20oz Clear PET Smoothie Cup" at bounding box center [142, 315] width 154 height 15
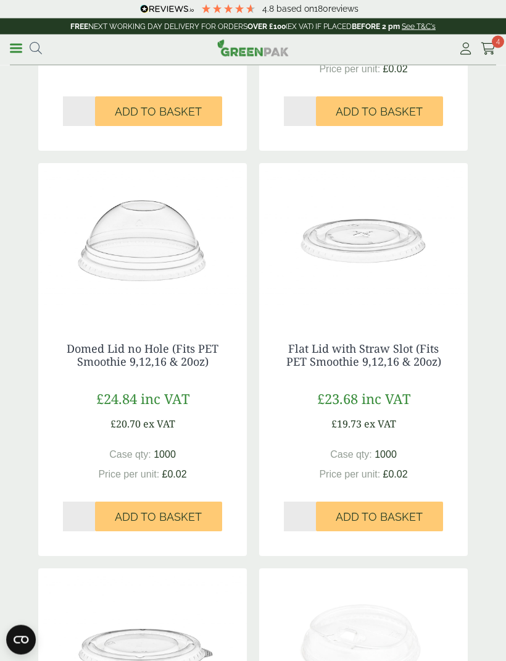
scroll to position [1261, 0]
click at [487, 48] on icon at bounding box center [488, 49] width 15 height 12
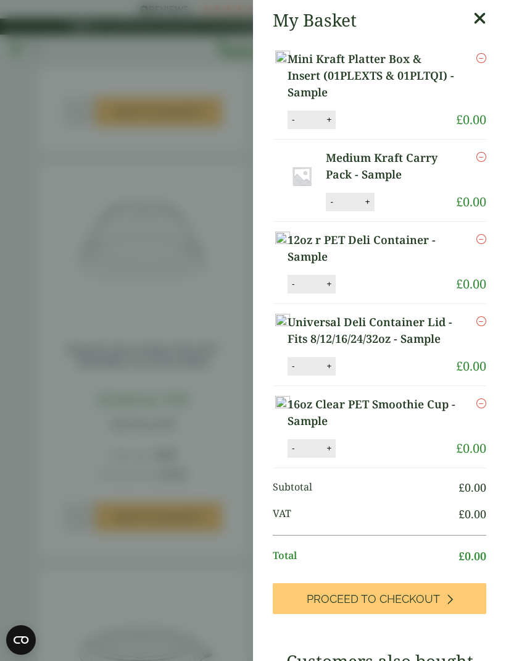
click at [445, 614] on link "Proceed to Checkout" at bounding box center [380, 598] width 214 height 31
click at [480, 319] on icon "Remove this item" at bounding box center [482, 321] width 10 height 10
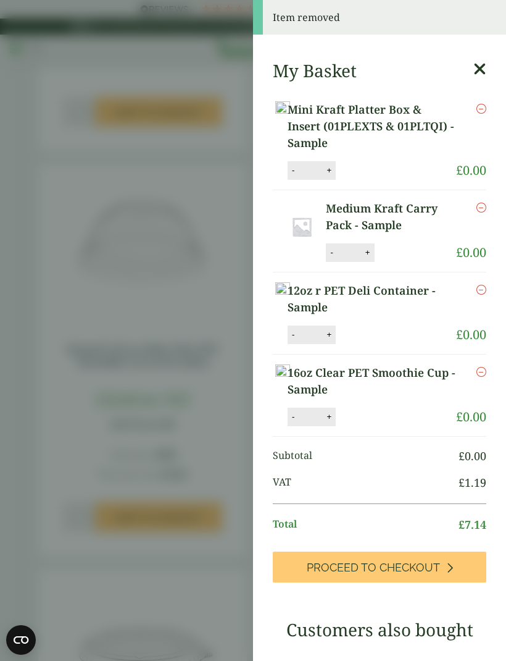
click at [70, 30] on aside "Item removed My Basket Mini Kraft Platter Box & Insert (01PLEXTS & 01PLTQI) - S…" at bounding box center [253, 330] width 506 height 661
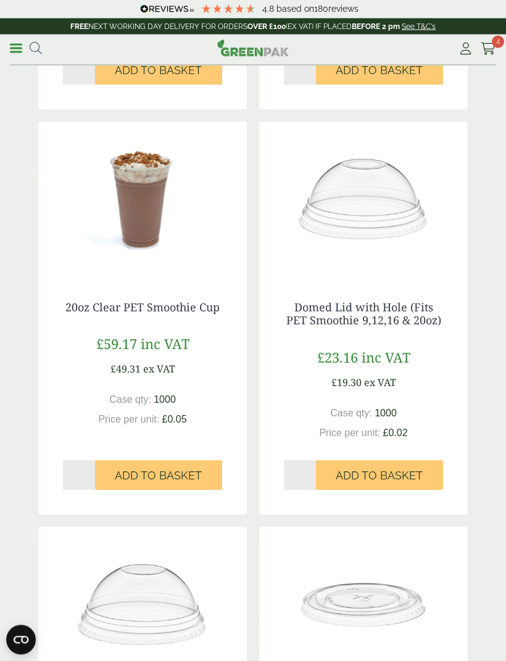
scroll to position [898, 0]
click at [147, 311] on link "20oz Clear PET Smoothie Cup" at bounding box center [142, 306] width 154 height 15
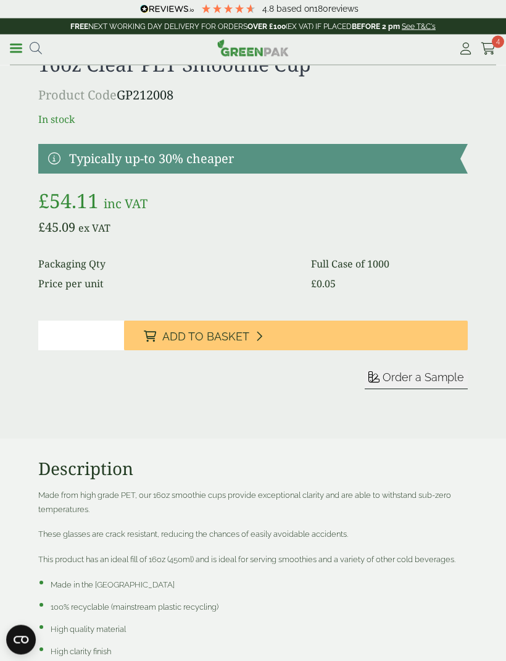
scroll to position [2376, 0]
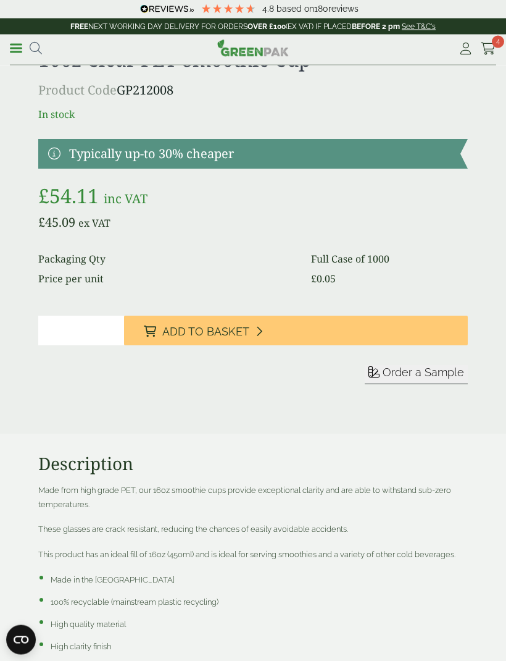
click at [438, 375] on span "Order a Sample" at bounding box center [424, 372] width 82 height 13
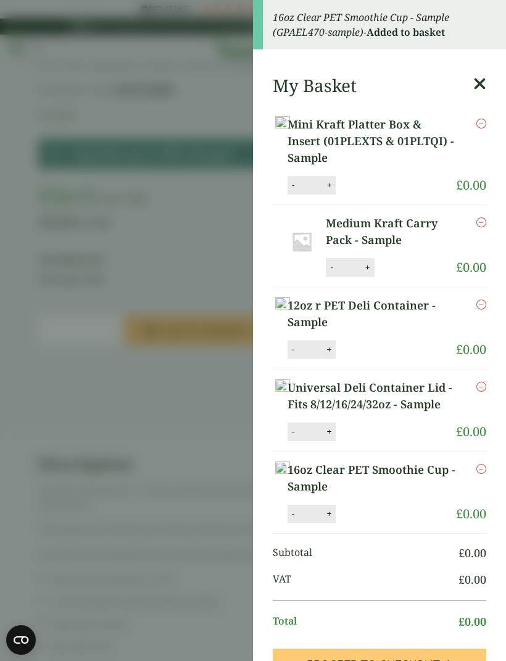
click at [198, 529] on aside "16oz Clear PET Smoothie Cup - Sample (GPAEL470-sample) - Added to basket My Bas…" at bounding box center [253, 330] width 506 height 661
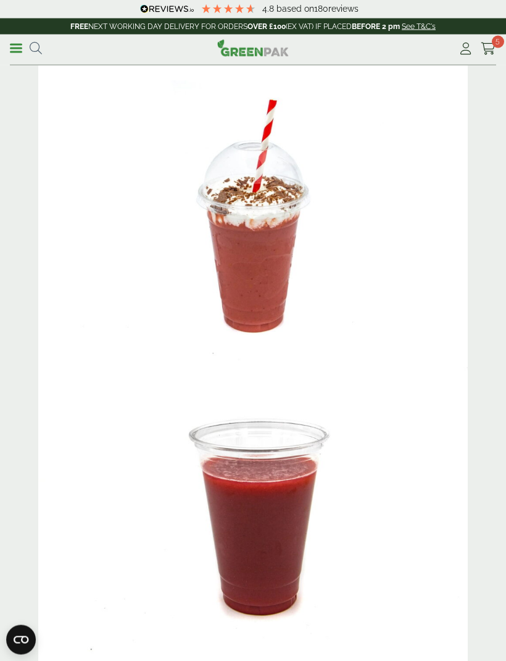
scroll to position [870, 0]
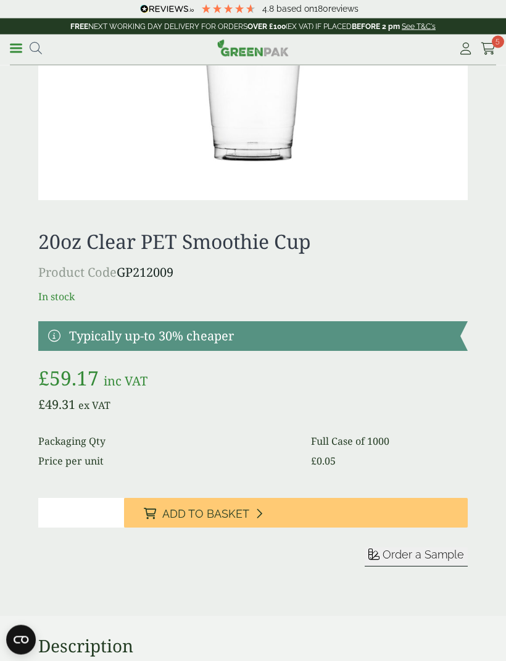
scroll to position [1948, 0]
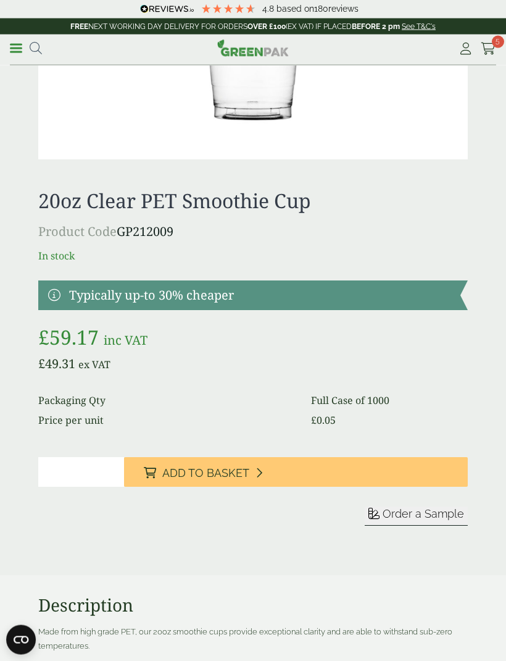
click at [413, 516] on span "Order a Sample" at bounding box center [424, 514] width 82 height 13
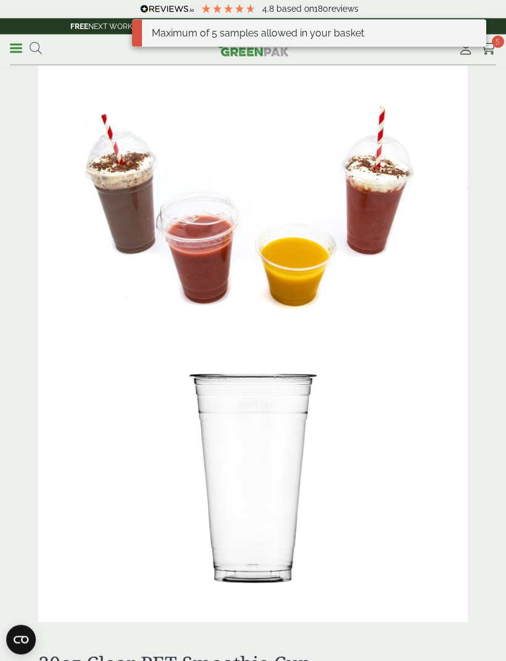
scroll to position [1449, 0]
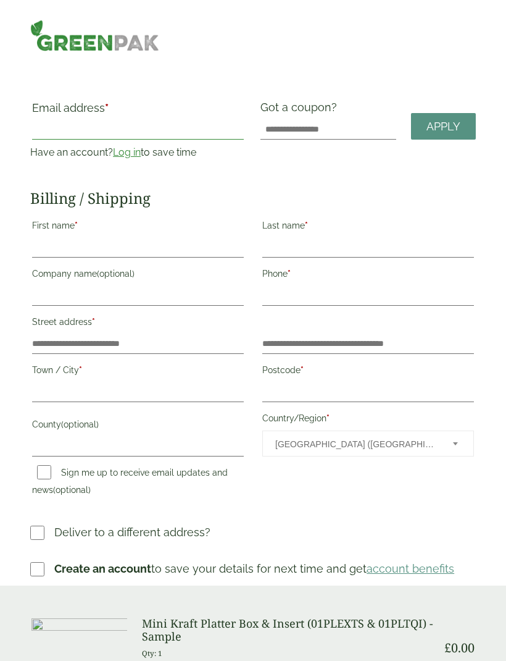
click at [140, 130] on input "Email address *" at bounding box center [138, 130] width 212 height 20
type input "**********"
click at [191, 246] on input "First name *" at bounding box center [138, 248] width 212 height 20
type input "*****"
click at [343, 249] on input "Last name *" at bounding box center [368, 248] width 212 height 20
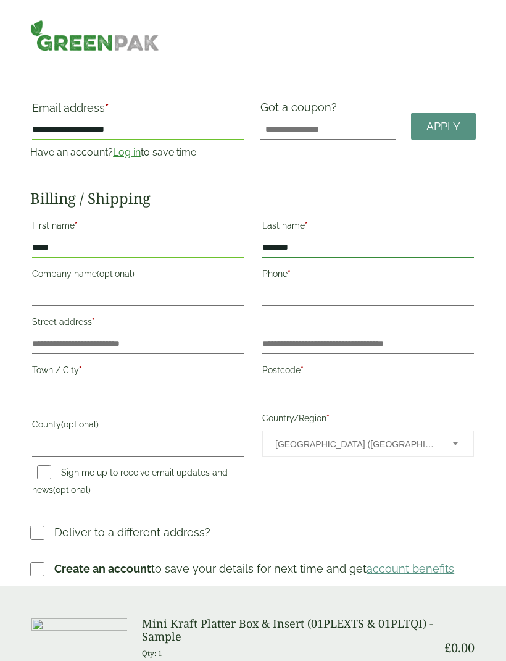
type input "********"
click at [339, 296] on input "Phone *" at bounding box center [368, 296] width 212 height 20
type input "**********"
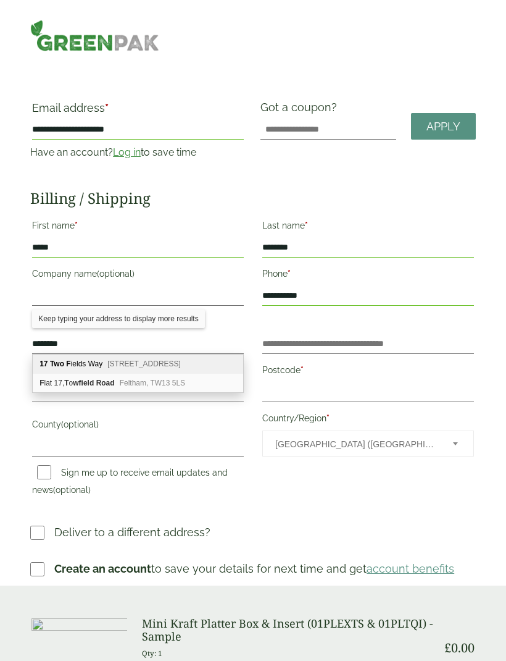
click at [181, 367] on span "Bawdeswell, Dereham, NR20 4TQ" at bounding box center [143, 363] width 73 height 9
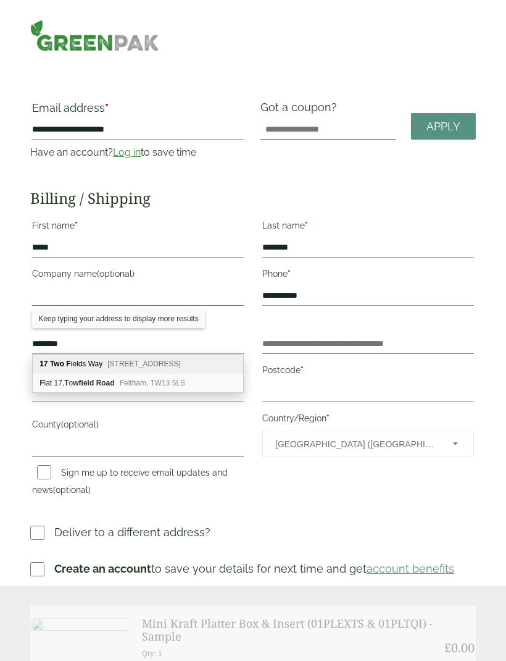
type input "**********"
type input "*******"
type input "********"
type input "*******"
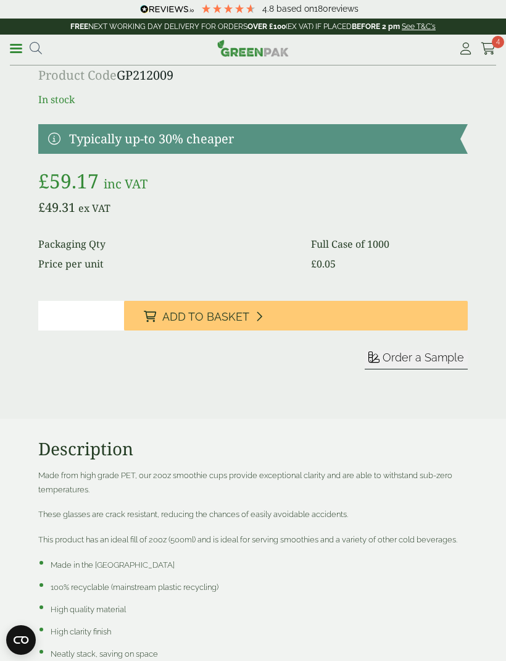
scroll to position [2084, 0]
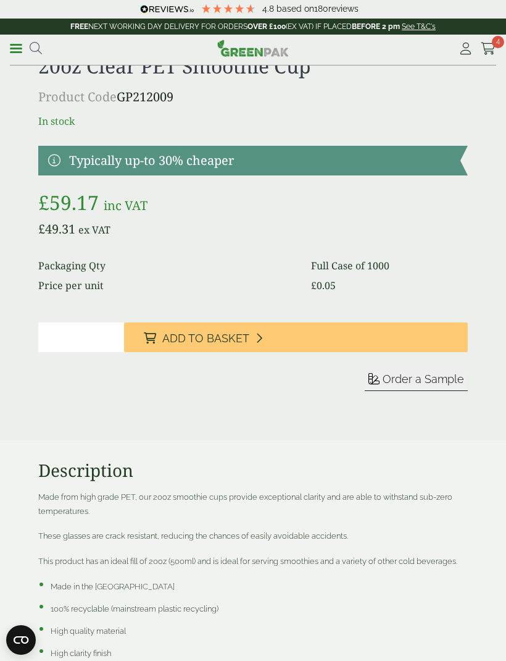
click at [445, 383] on span "Order a Sample" at bounding box center [424, 378] width 82 height 13
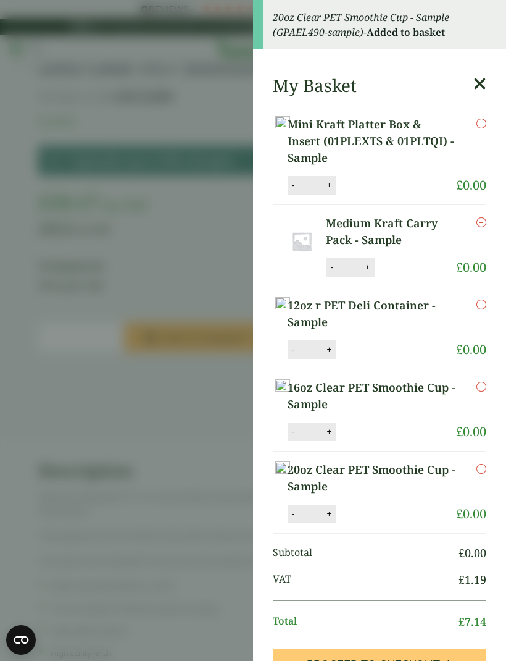
click at [388, 658] on span "Proceed to Checkout" at bounding box center [373, 665] width 133 height 14
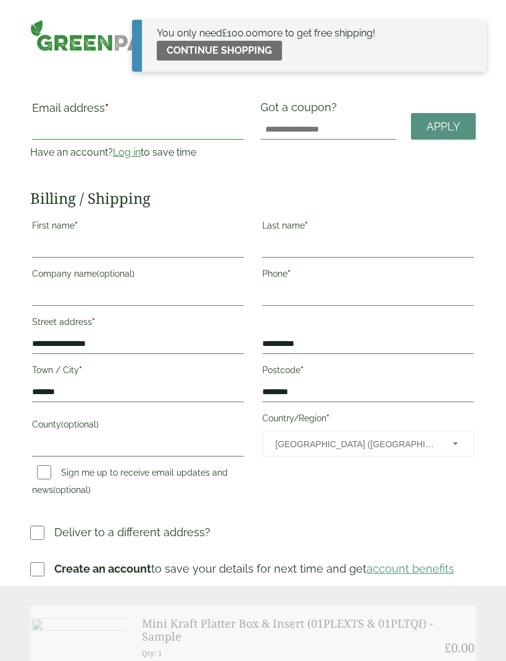
click at [153, 126] on input "Email address *" at bounding box center [138, 130] width 212 height 20
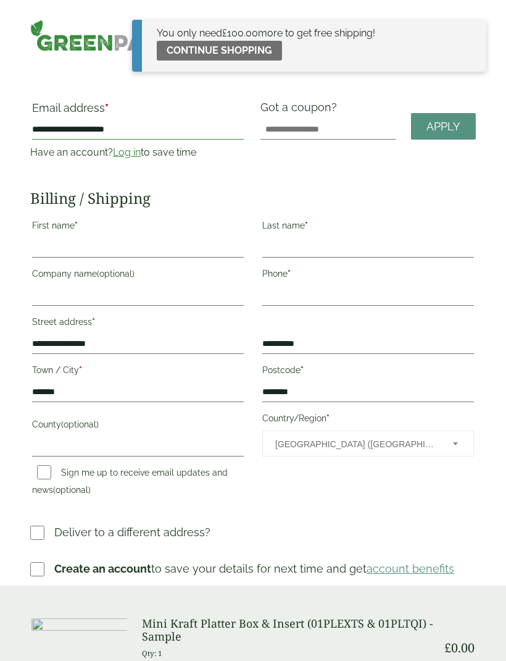
type input "**********"
click at [188, 248] on input "First name *" at bounding box center [138, 248] width 212 height 20
type input "*****"
click at [342, 244] on input "Last name *" at bounding box center [368, 248] width 212 height 20
type input "********"
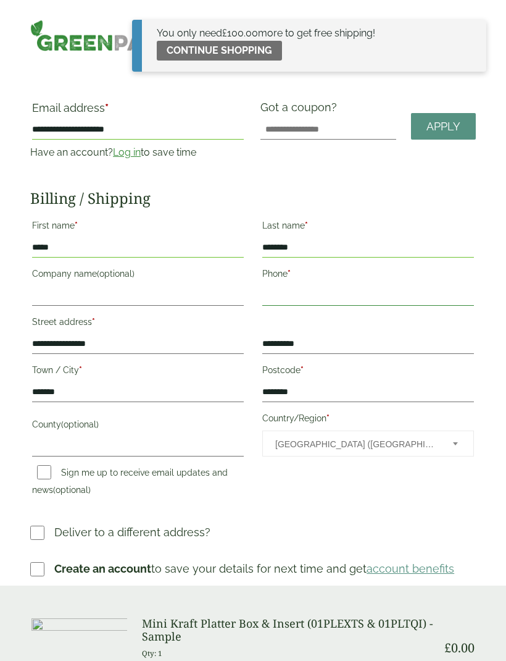
click at [346, 295] on input "Phone *" at bounding box center [368, 296] width 212 height 20
type input "**********"
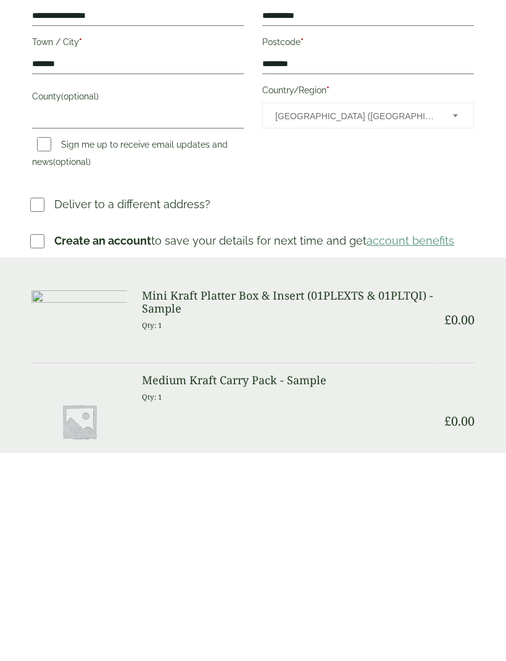
click at [276, 440] on p "Create an account to save your details for next time and get account benefits" at bounding box center [254, 448] width 400 height 17
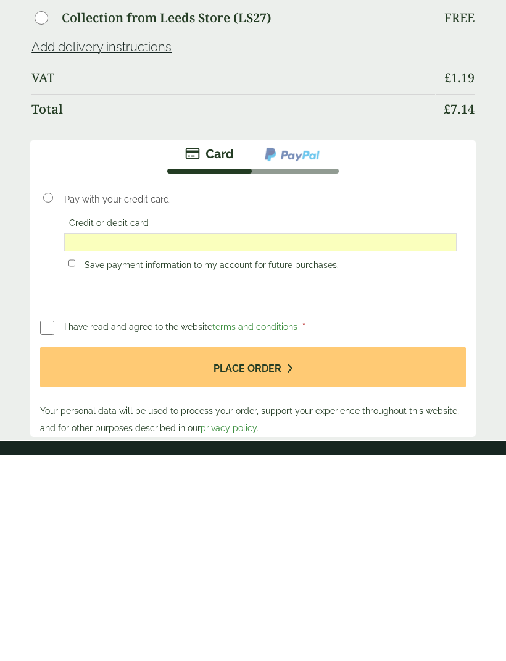
scroll to position [1268, 0]
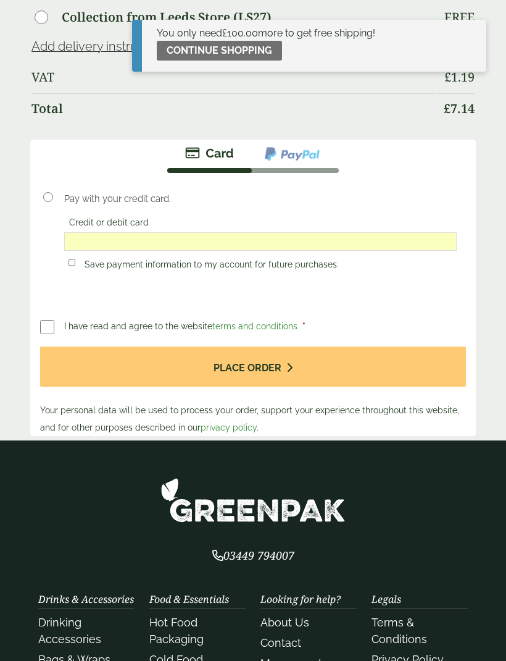
click at [258, 370] on button "Place order" at bounding box center [253, 366] width 426 height 40
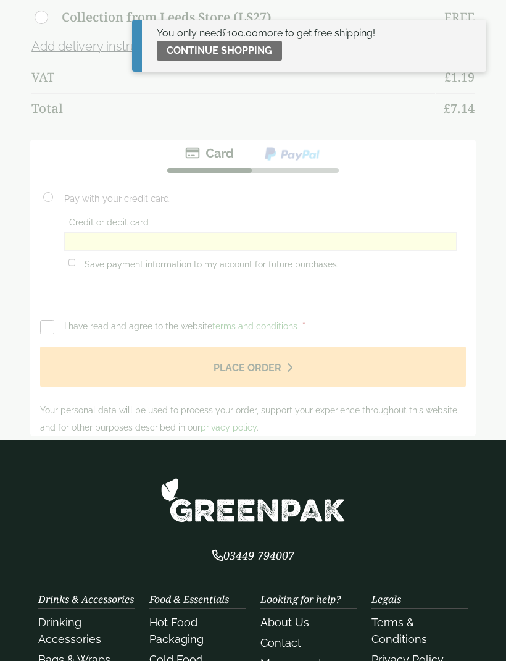
scroll to position [0, 0]
